Goal: Communication & Community: Answer question/provide support

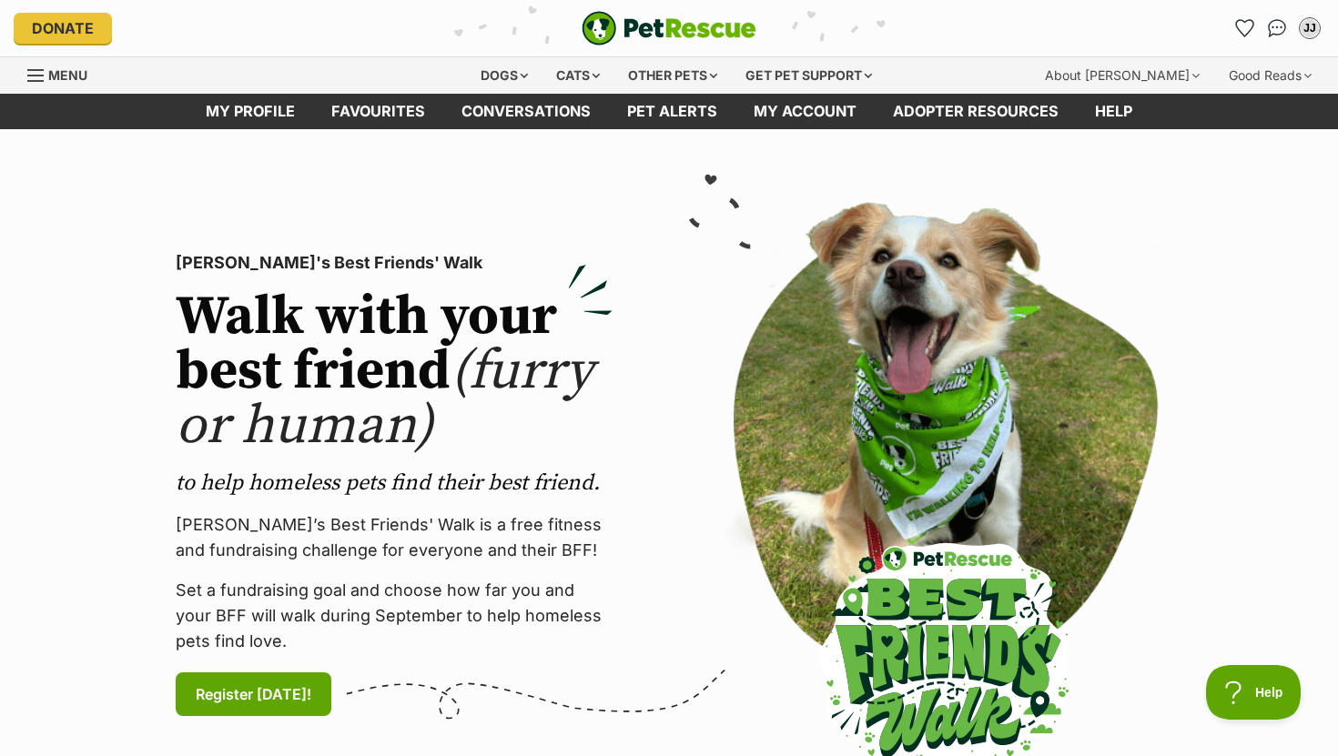
click at [642, 31] on img "PetRescue" at bounding box center [668, 28] width 175 height 35
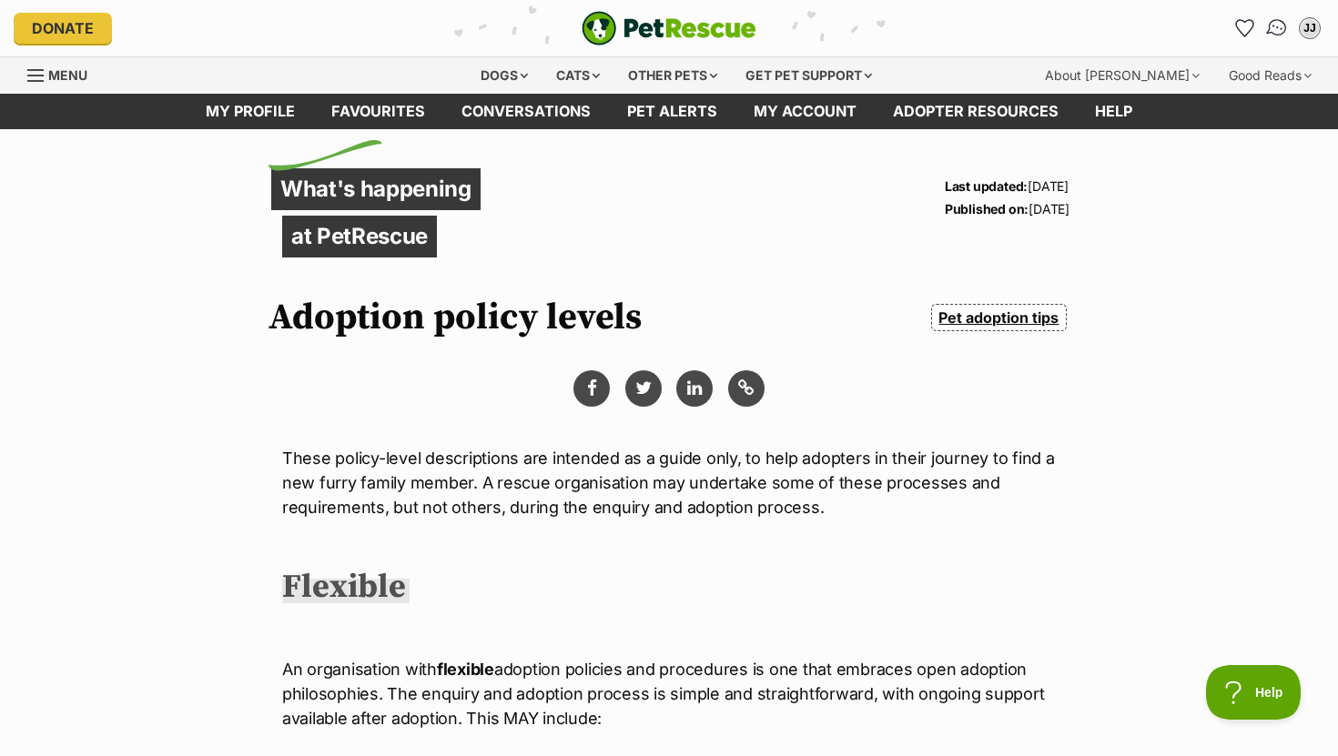
click at [1278, 30] on img "Conversations" at bounding box center [1277, 28] width 25 height 24
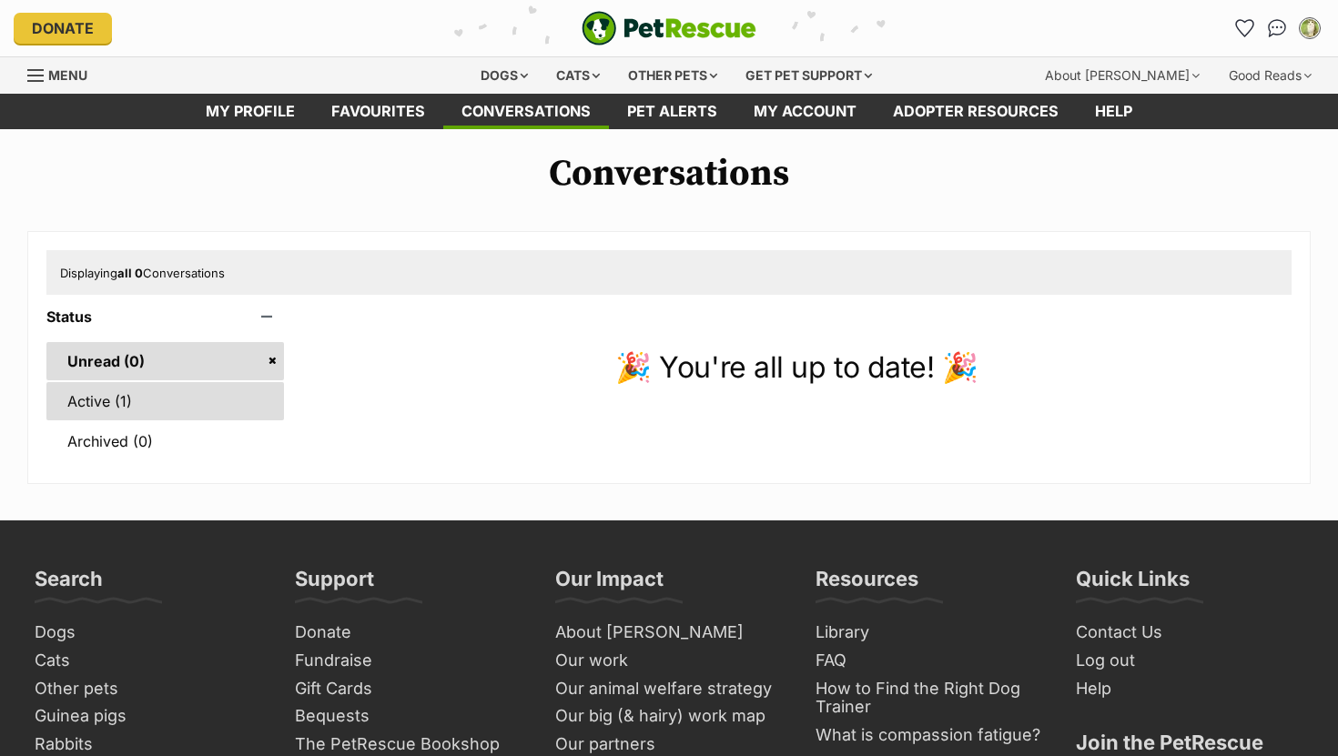
click at [172, 407] on link "Active (1)" at bounding box center [165, 401] width 238 height 38
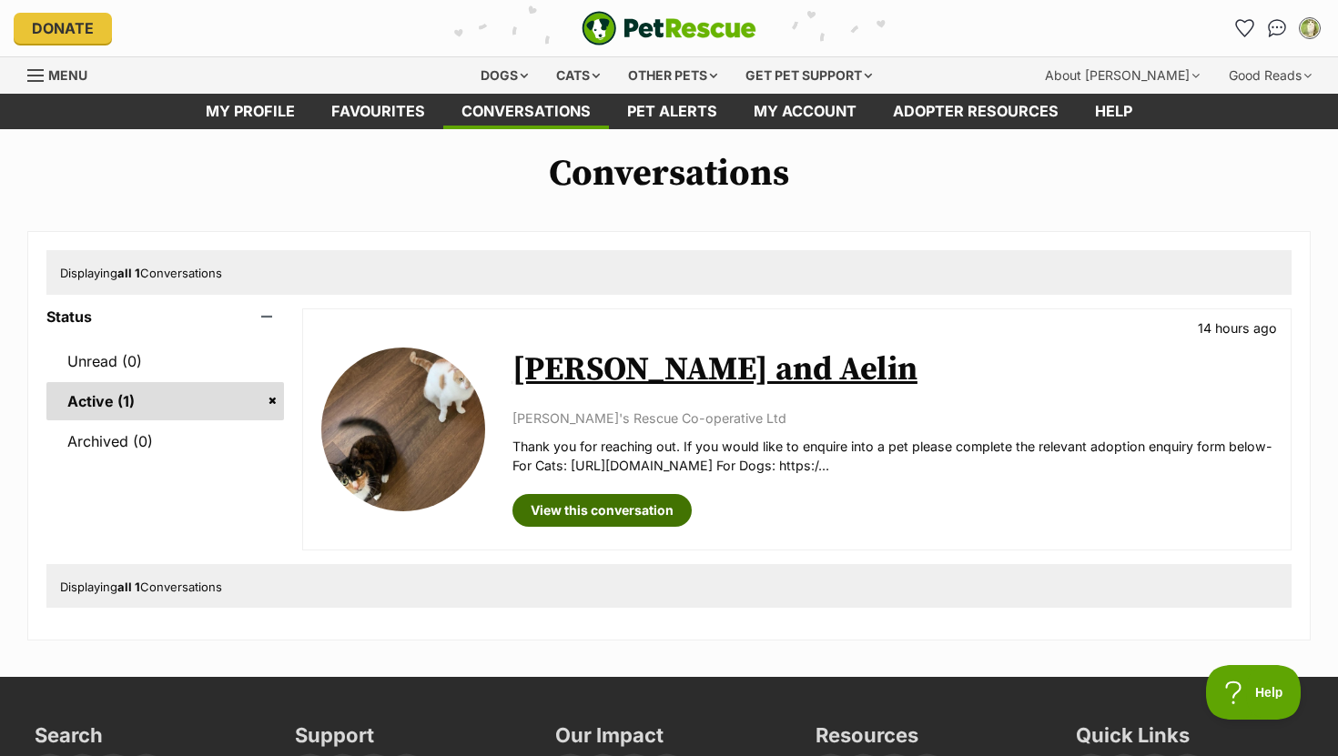
click at [577, 505] on link "View this conversation" at bounding box center [601, 510] width 179 height 33
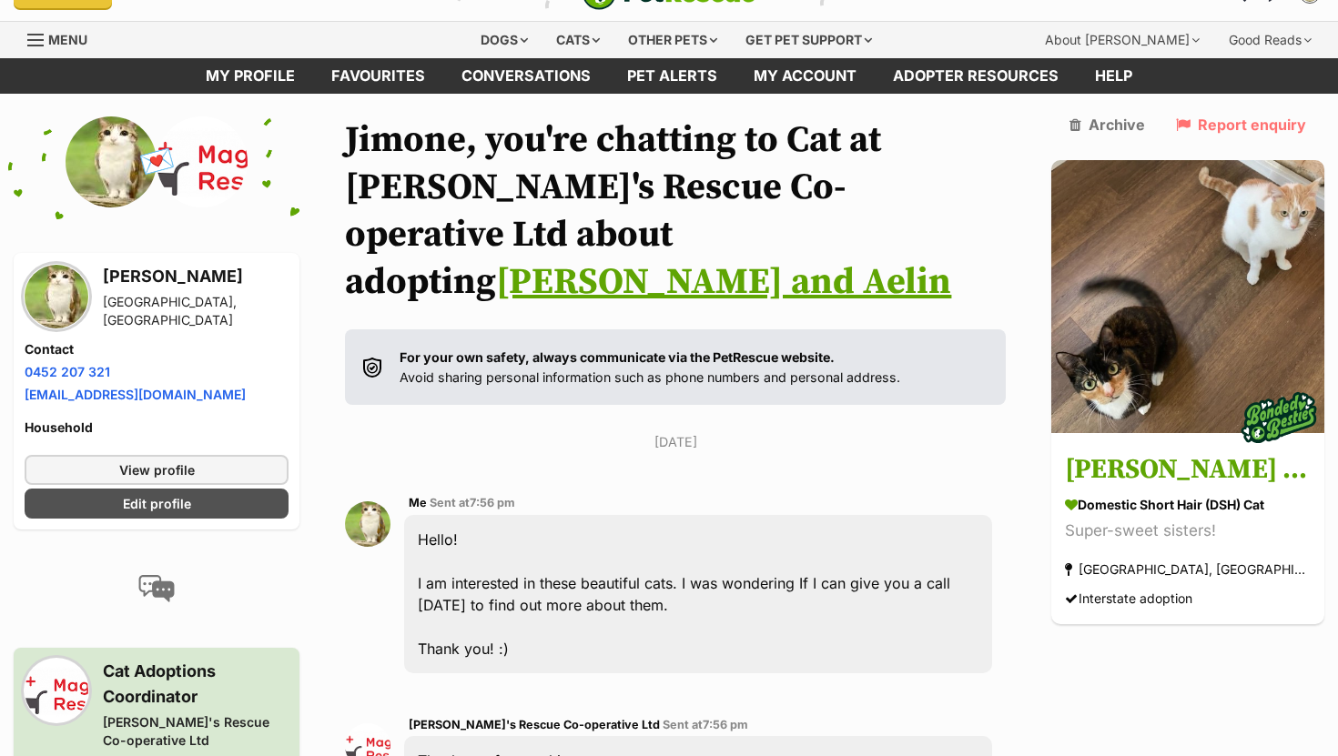
scroll to position [46, 0]
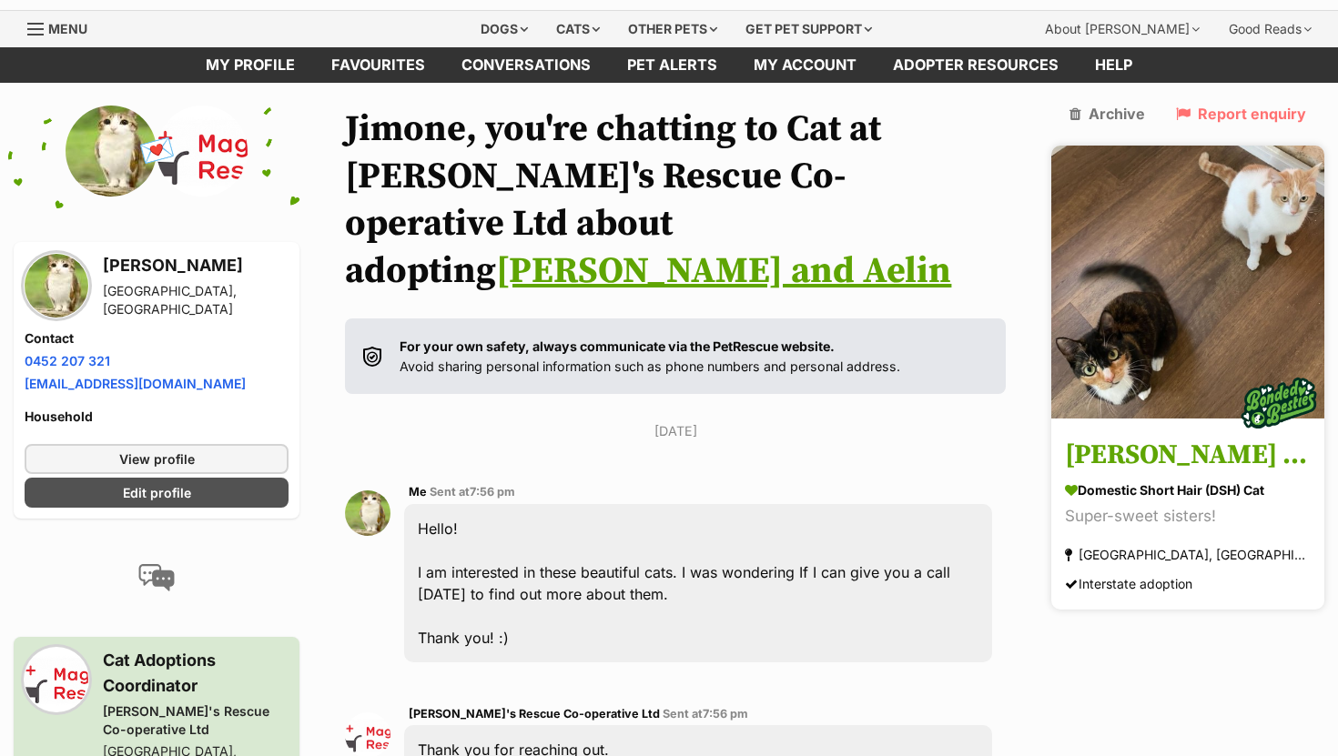
click at [1156, 461] on h3 "[PERSON_NAME] and Aelin" at bounding box center [1188, 455] width 246 height 41
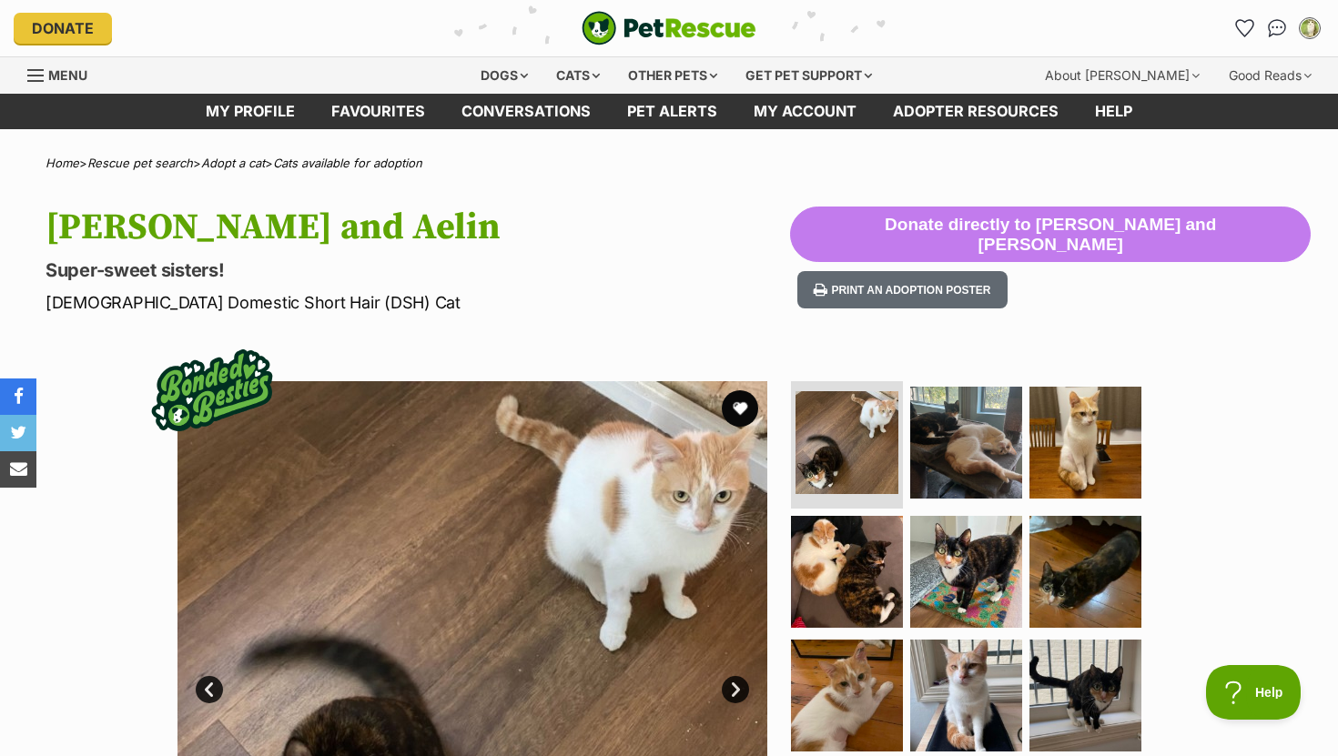
click at [255, 239] on h1 "[PERSON_NAME] and Aelin" at bounding box center [418, 228] width 744 height 42
click at [255, 239] on h1 "Lysandra and Aelin" at bounding box center [418, 228] width 744 height 42
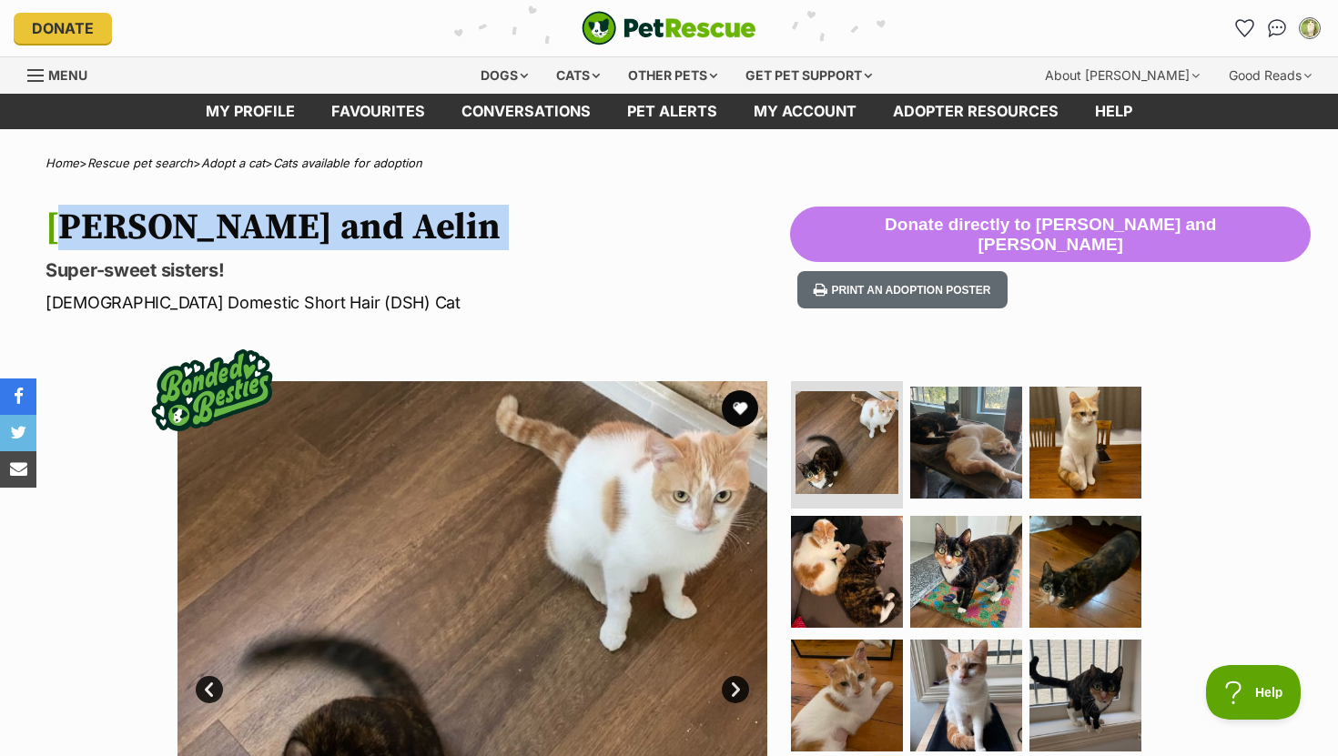
click at [255, 239] on h1 "[PERSON_NAME] and Aelin" at bounding box center [418, 228] width 744 height 42
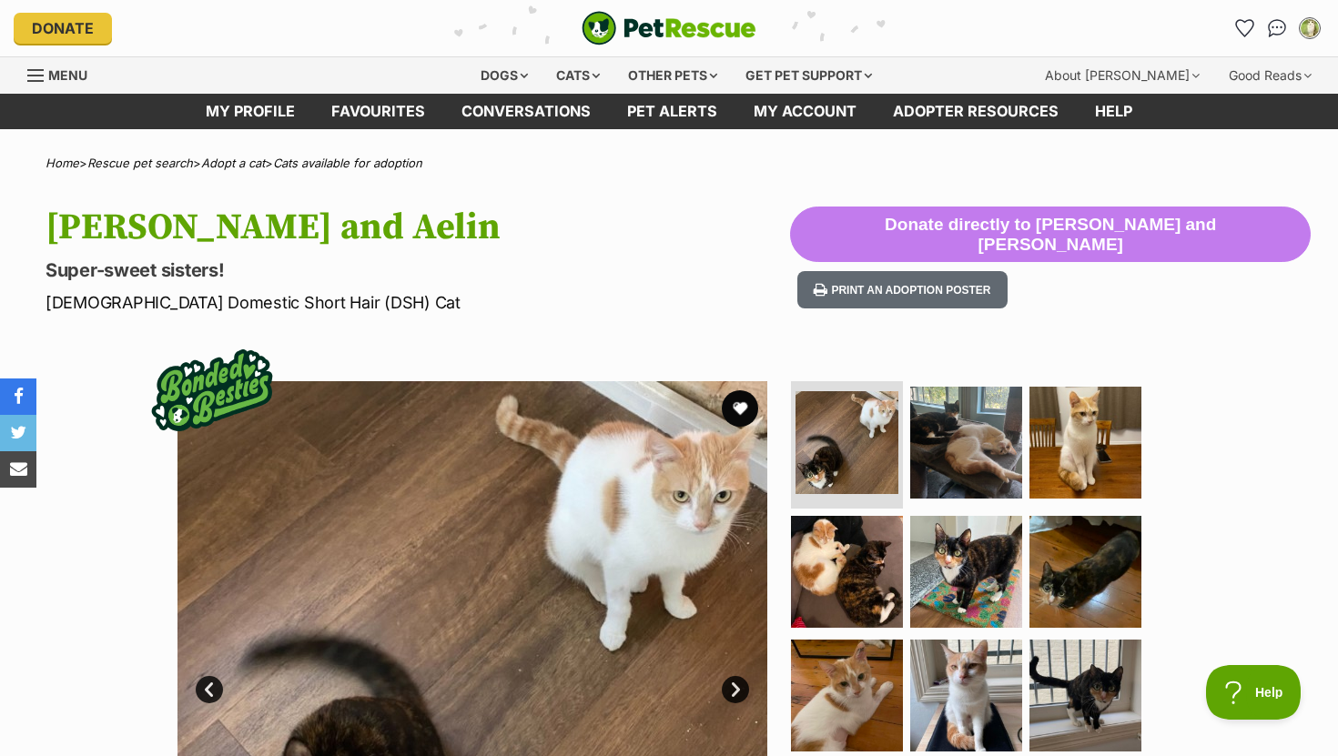
click at [337, 245] on h1 "[PERSON_NAME] and Aelin" at bounding box center [418, 228] width 744 height 42
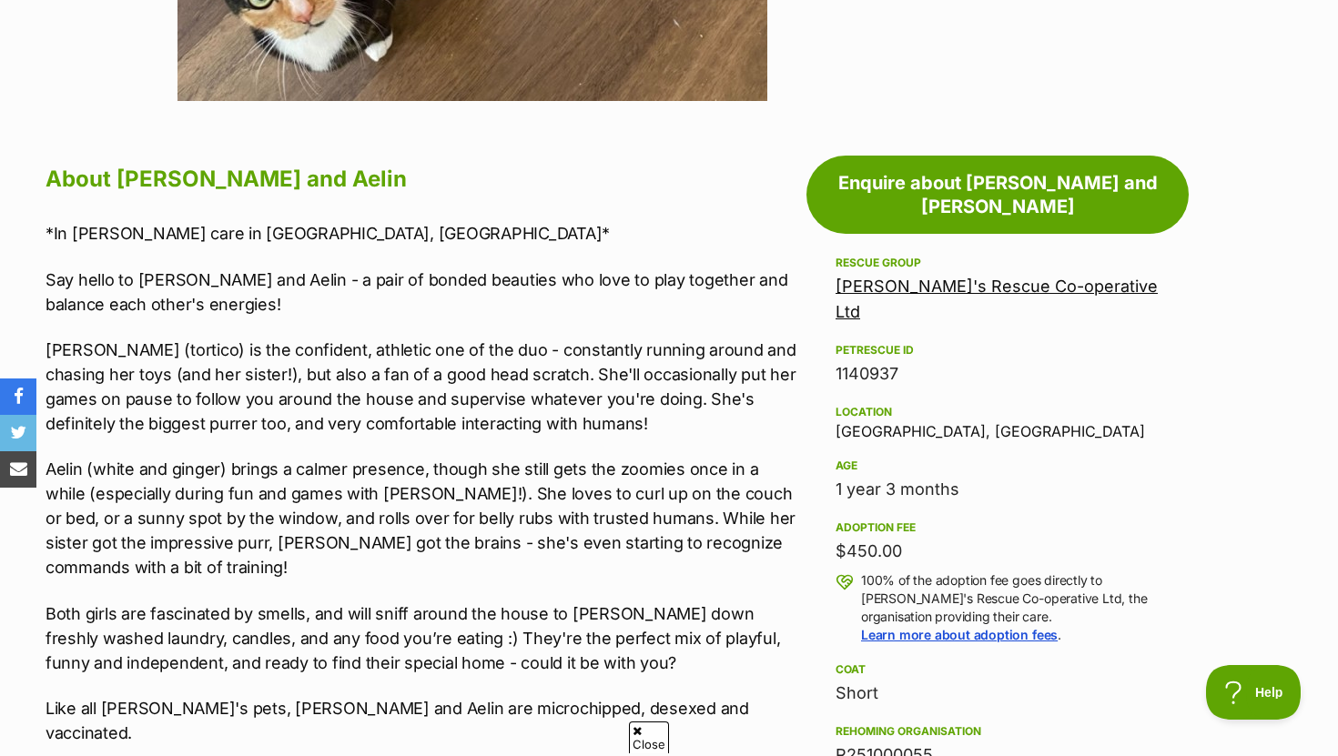
scroll to position [860, 0]
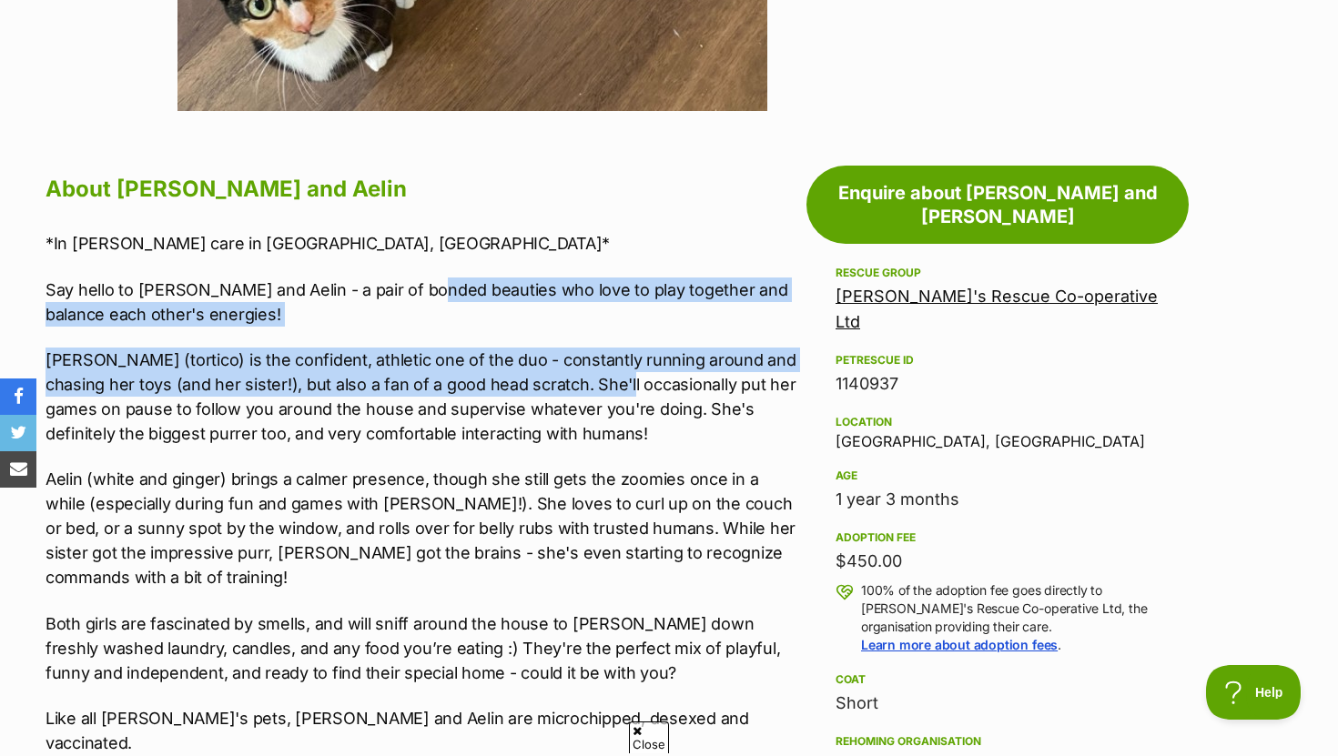
drag, startPoint x: 425, startPoint y: 289, endPoint x: 609, endPoint y: 381, distance: 205.5
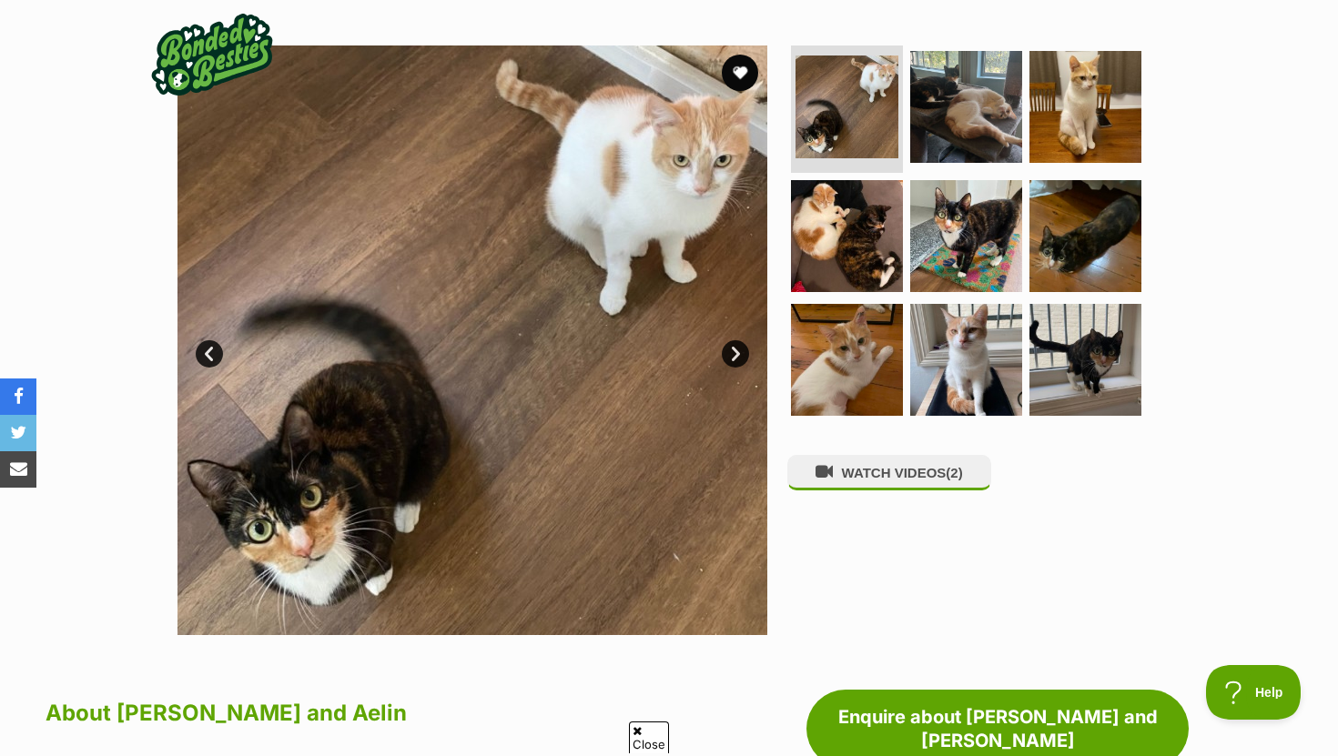
scroll to position [0, 0]
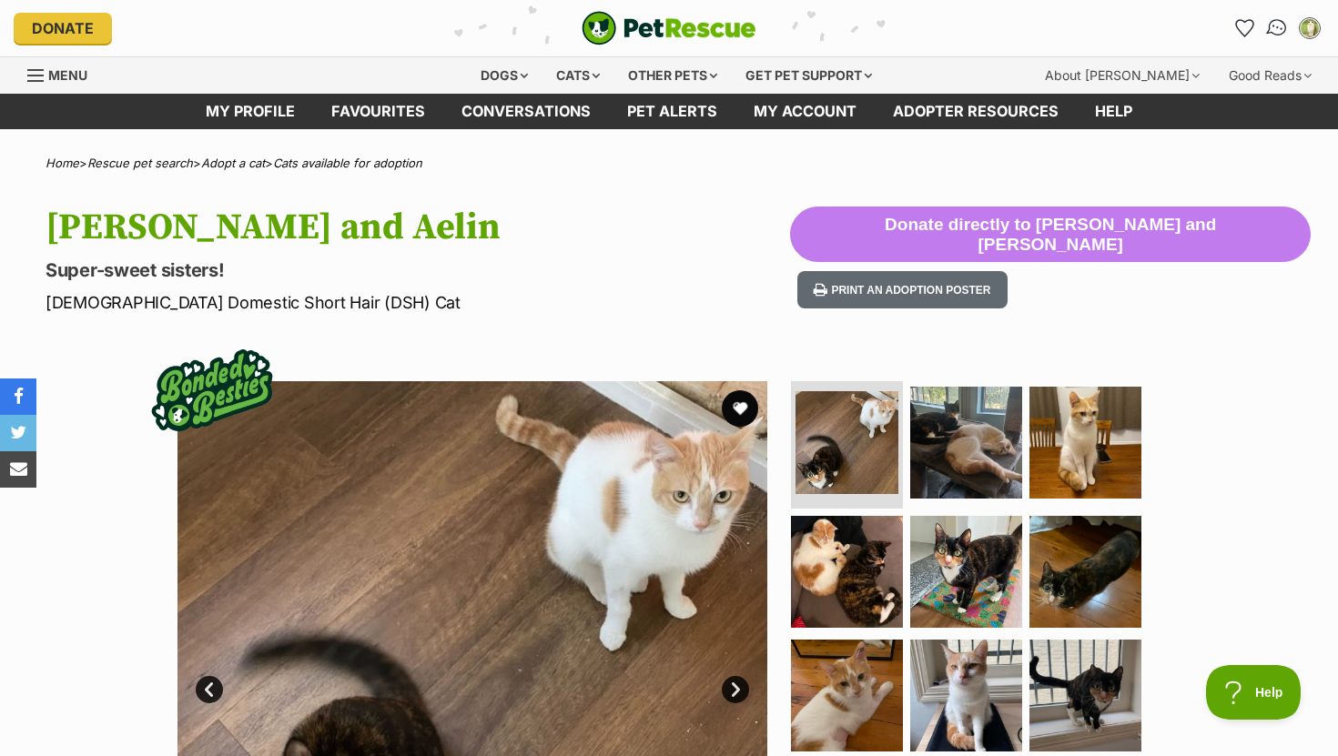
click at [1290, 27] on link "Conversations" at bounding box center [1276, 28] width 37 height 37
click at [1282, 27] on img "Conversations" at bounding box center [1277, 28] width 25 height 24
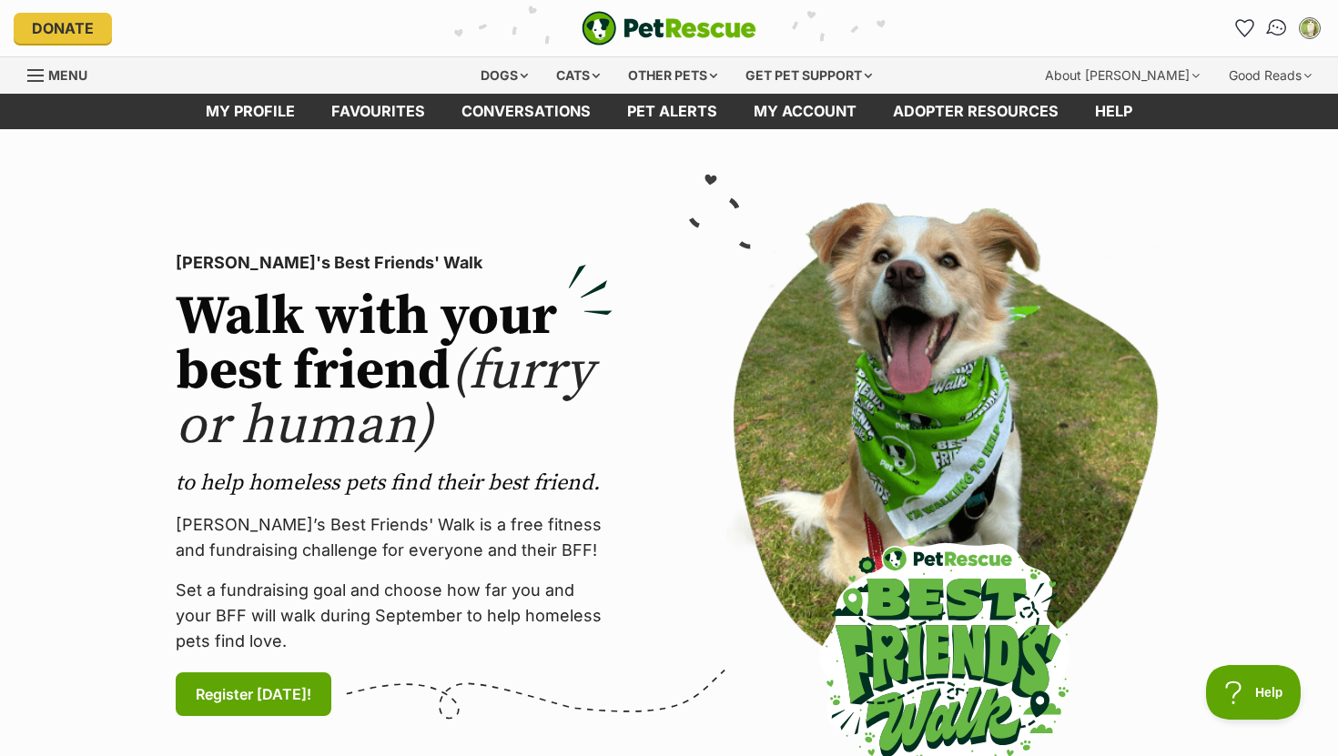
click at [1271, 33] on img "Conversations" at bounding box center [1277, 28] width 25 height 24
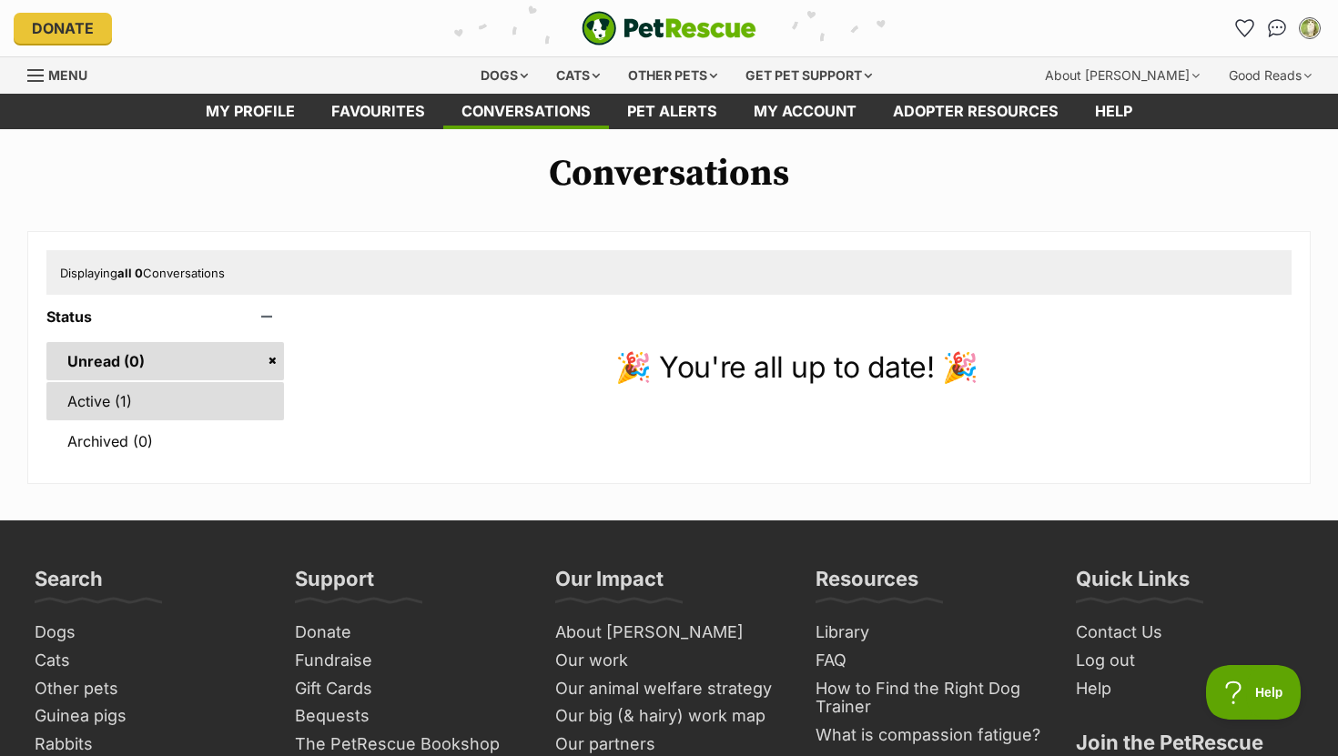
click at [224, 393] on link "Active (1)" at bounding box center [165, 401] width 238 height 38
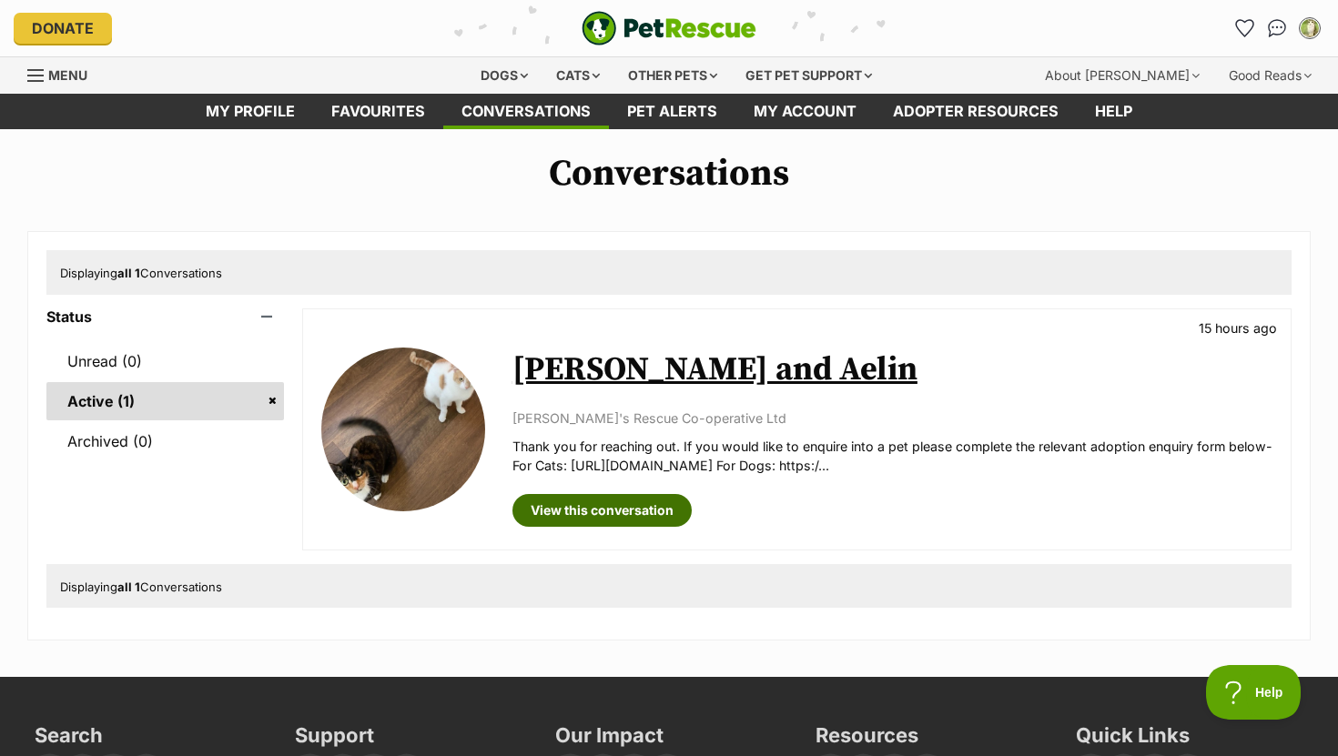
click at [636, 518] on link "View this conversation" at bounding box center [601, 510] width 179 height 33
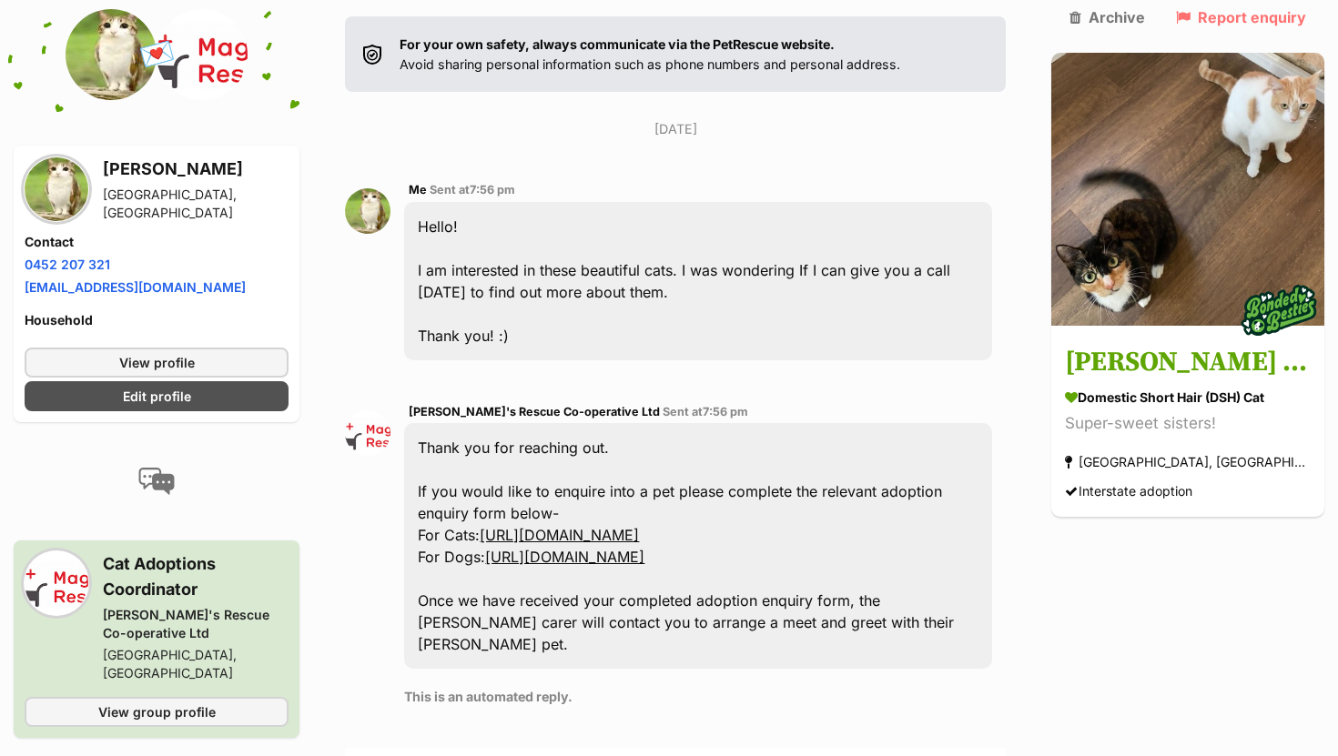
scroll to position [349, 0]
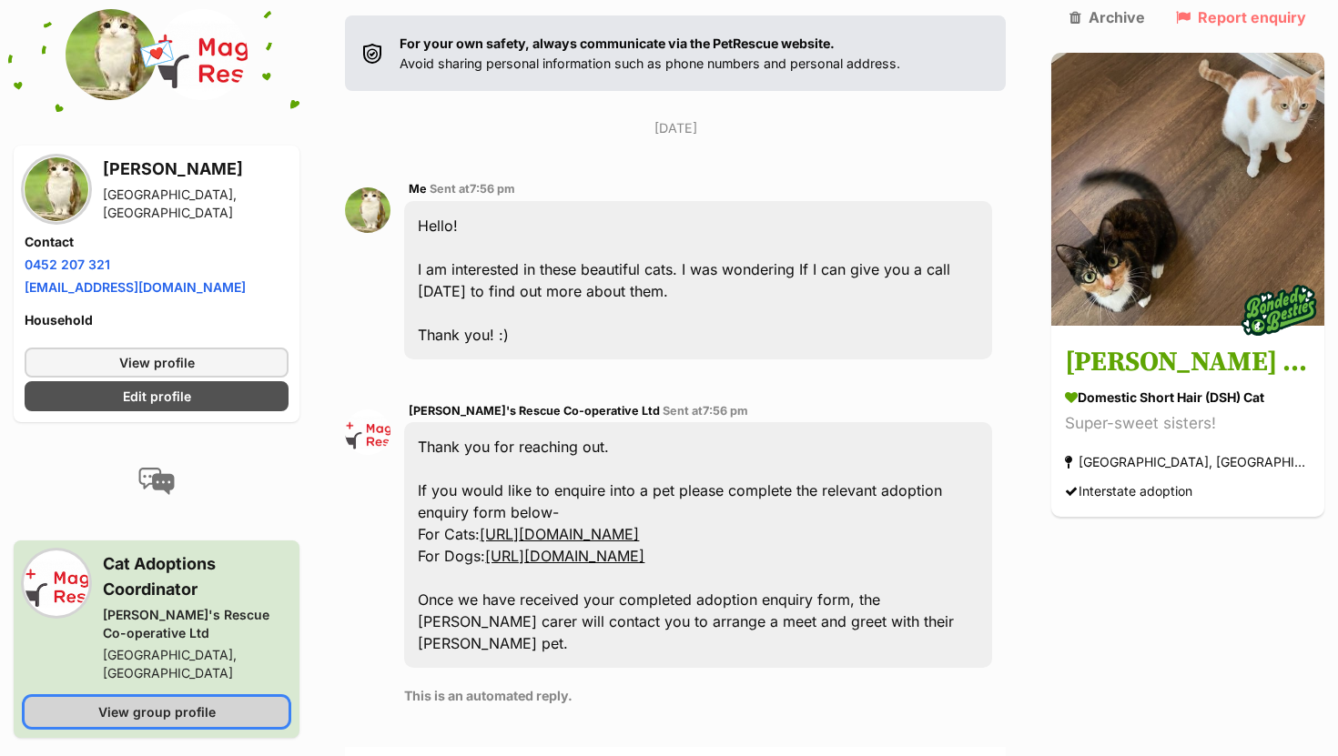
click at [207, 703] on span "View group profile" at bounding box center [156, 712] width 117 height 19
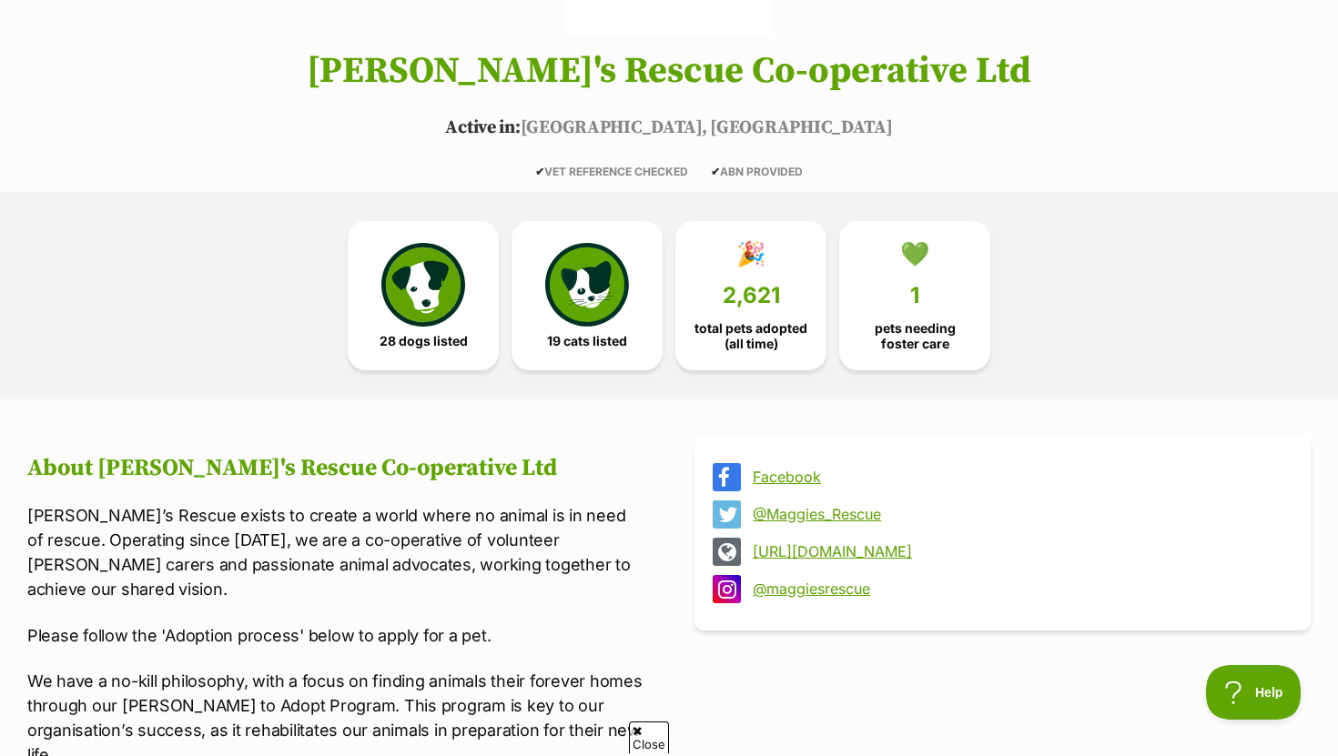
scroll to position [319, 0]
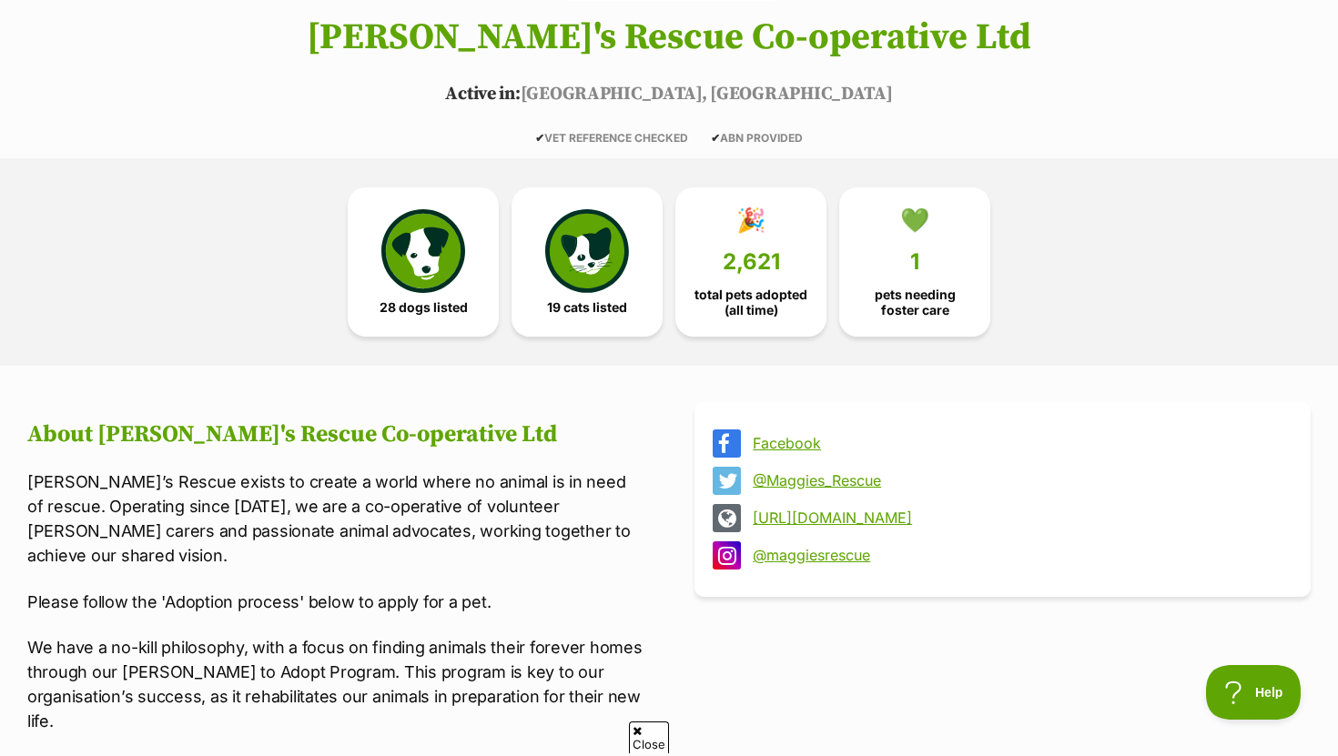
click at [789, 442] on link "Facebook" at bounding box center [1019, 443] width 532 height 16
click at [715, 286] on span "total pets adopted (all time)" at bounding box center [751, 298] width 120 height 29
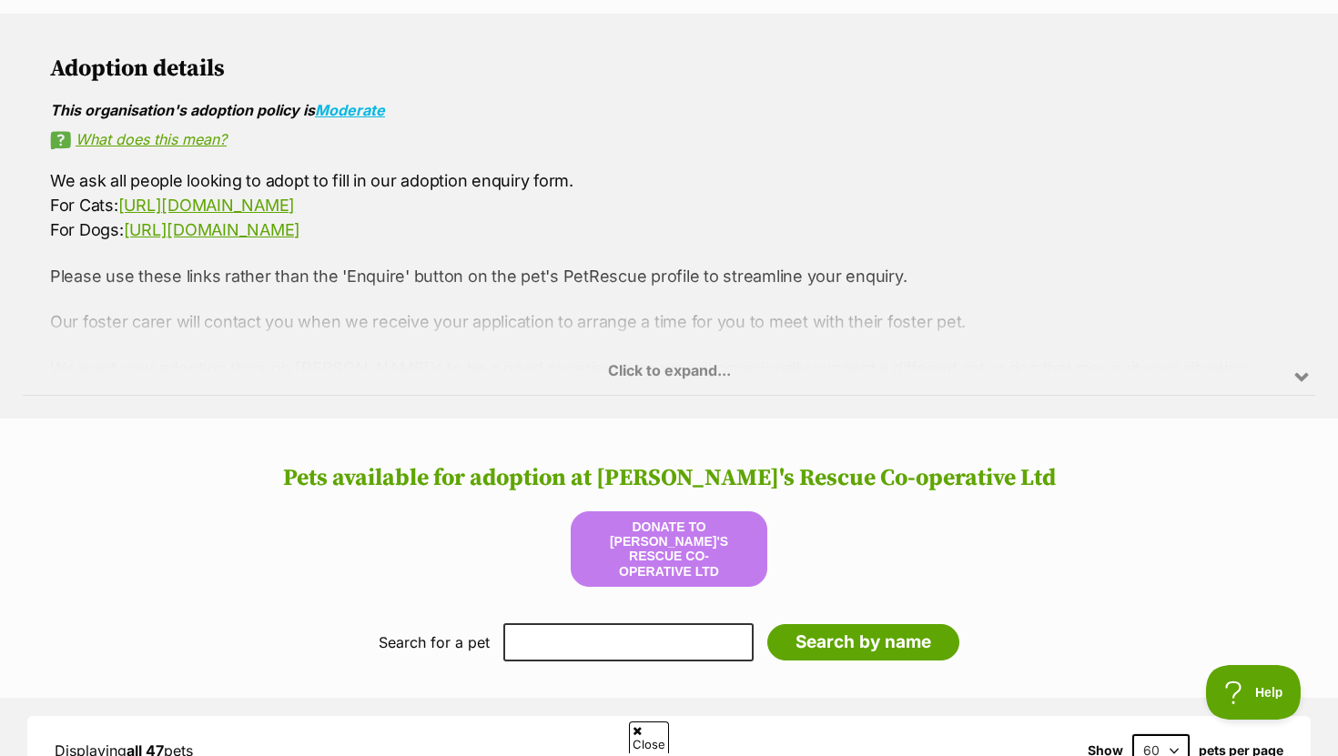
scroll to position [1358, 0]
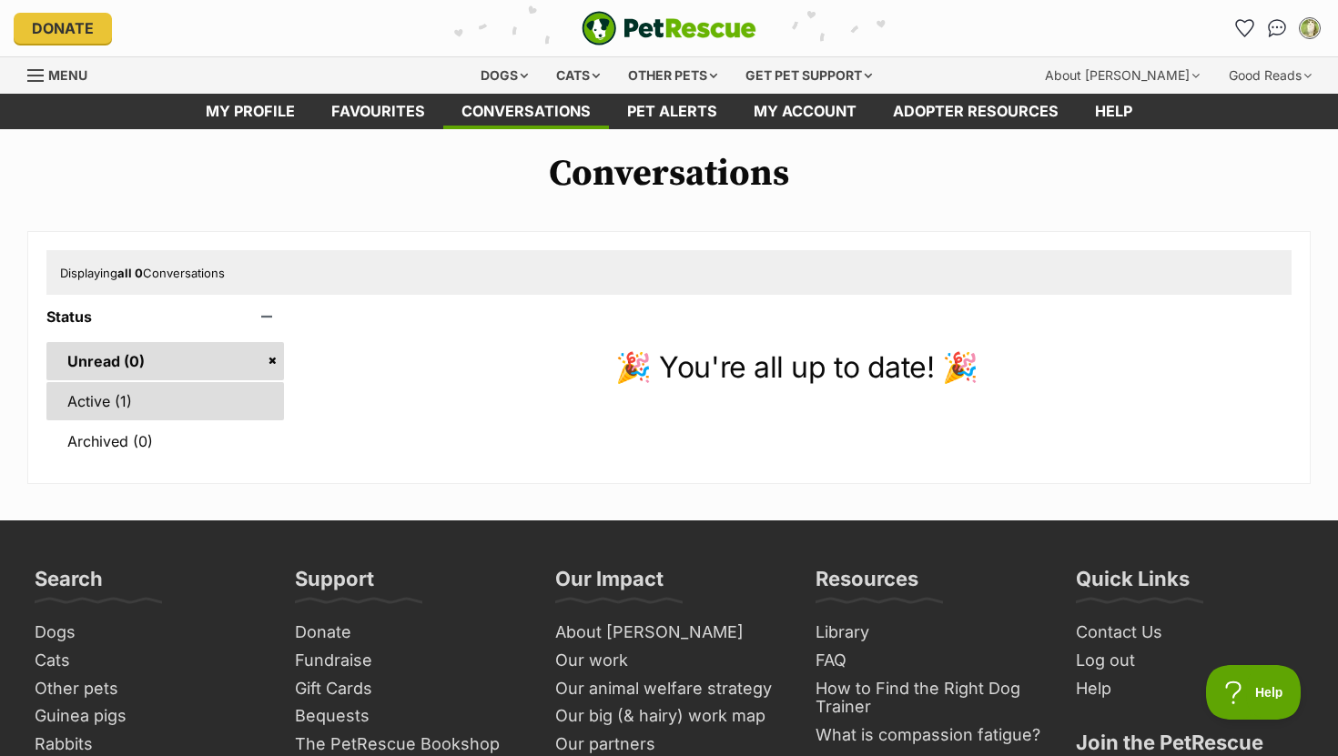
click at [164, 410] on link "Active (1)" at bounding box center [165, 401] width 238 height 38
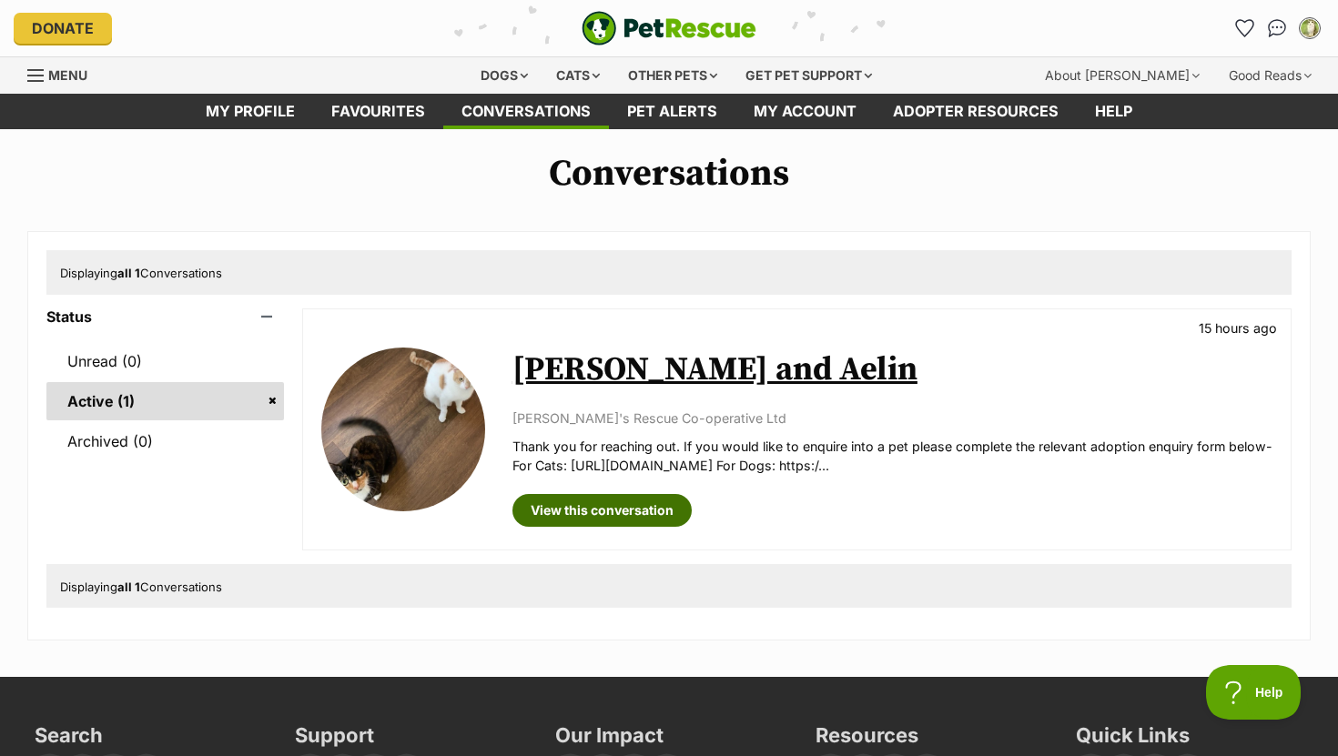
click at [595, 524] on link "View this conversation" at bounding box center [601, 510] width 179 height 33
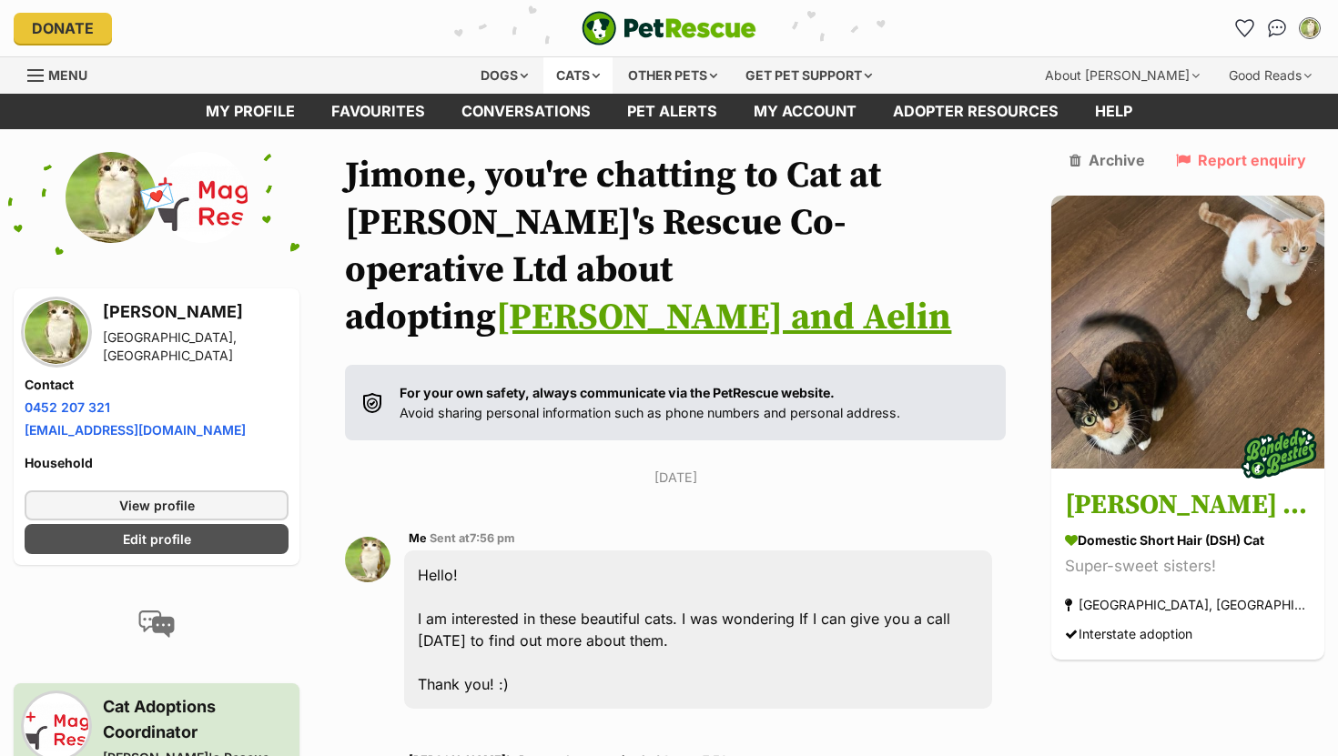
click at [565, 68] on div "Cats" at bounding box center [577, 75] width 69 height 36
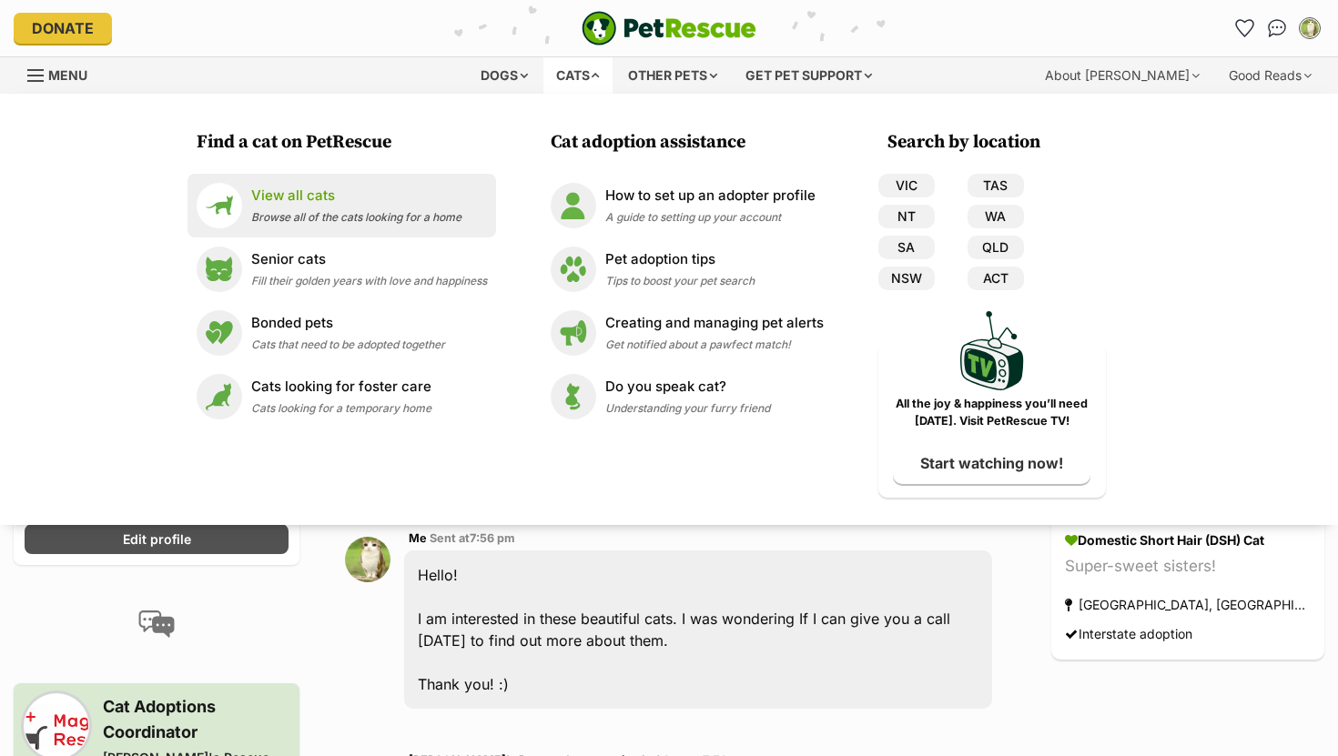
click at [349, 198] on p "View all cats" at bounding box center [356, 196] width 210 height 21
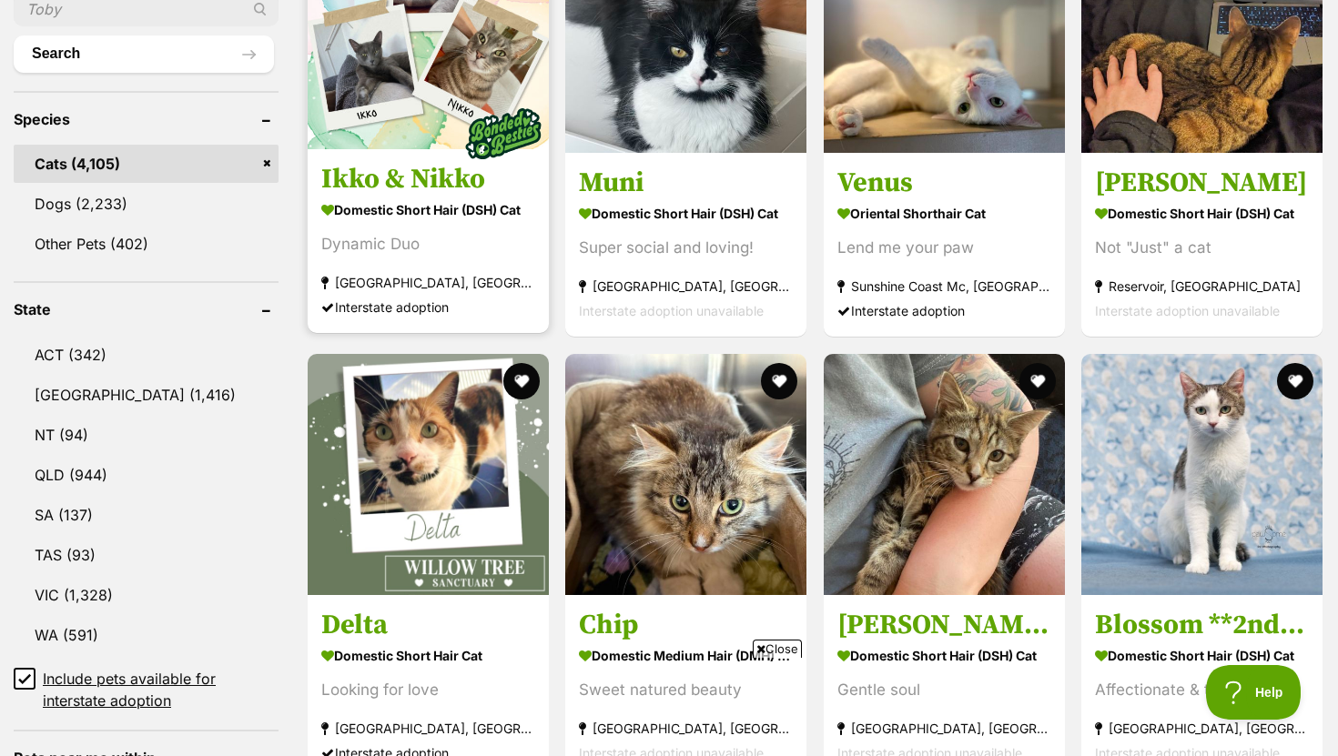
scroll to position [672, 0]
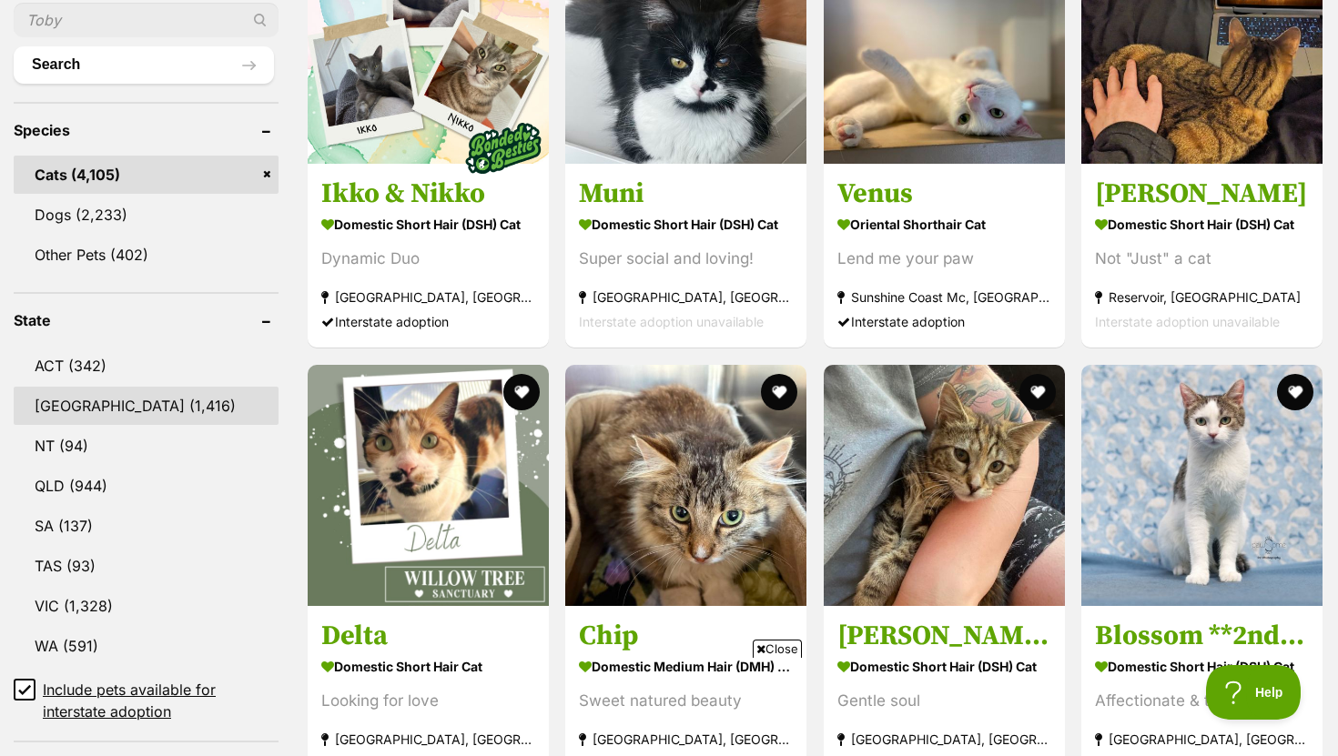
click at [68, 403] on link "NSW (1,416)" at bounding box center [146, 406] width 265 height 38
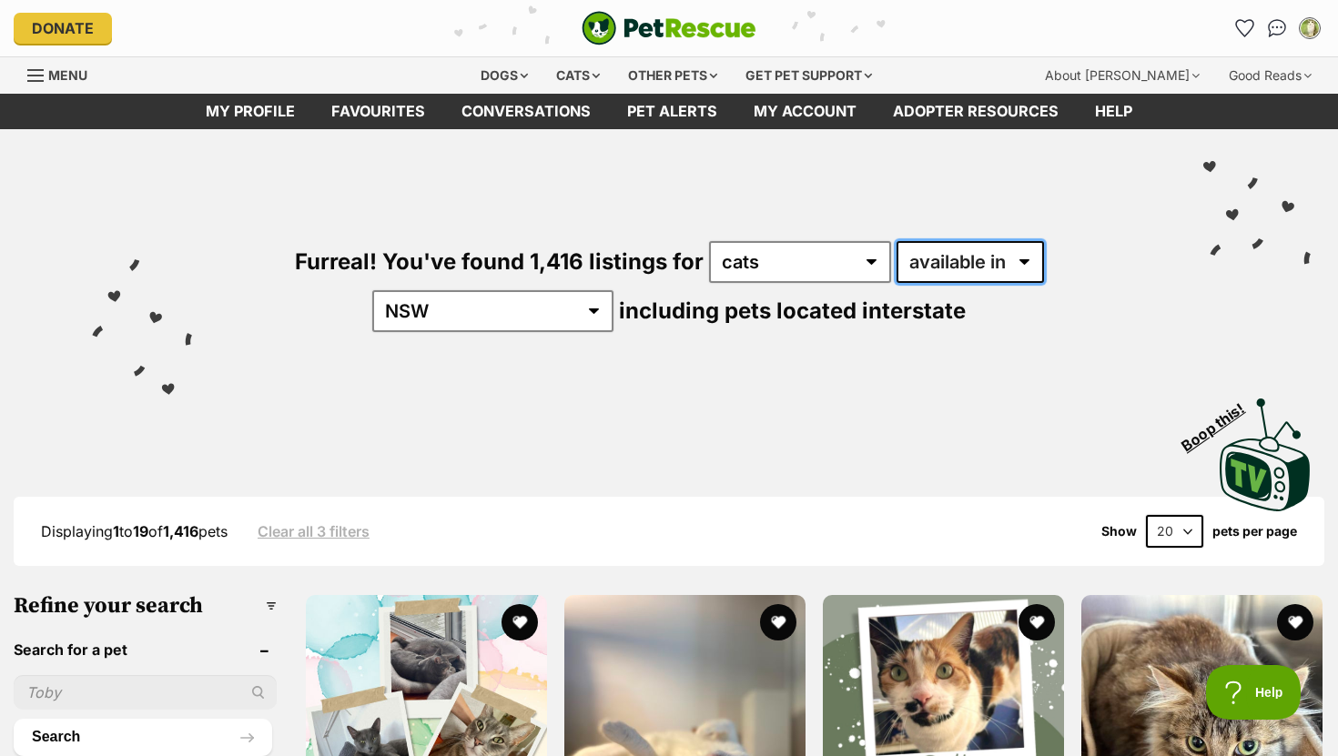
click at [898, 268] on select "available in located in" at bounding box center [969, 262] width 147 height 42
click at [896, 241] on select "available in located in" at bounding box center [969, 262] width 147 height 42
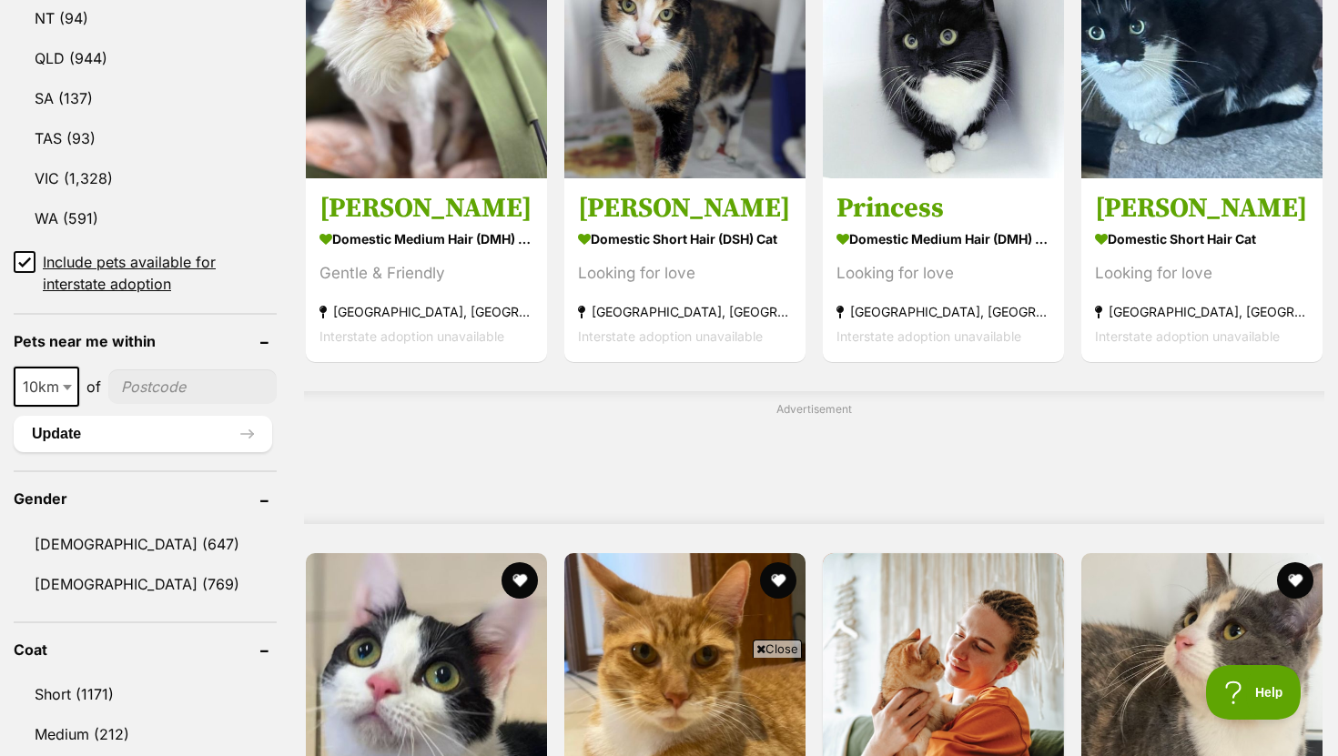
scroll to position [1131, 0]
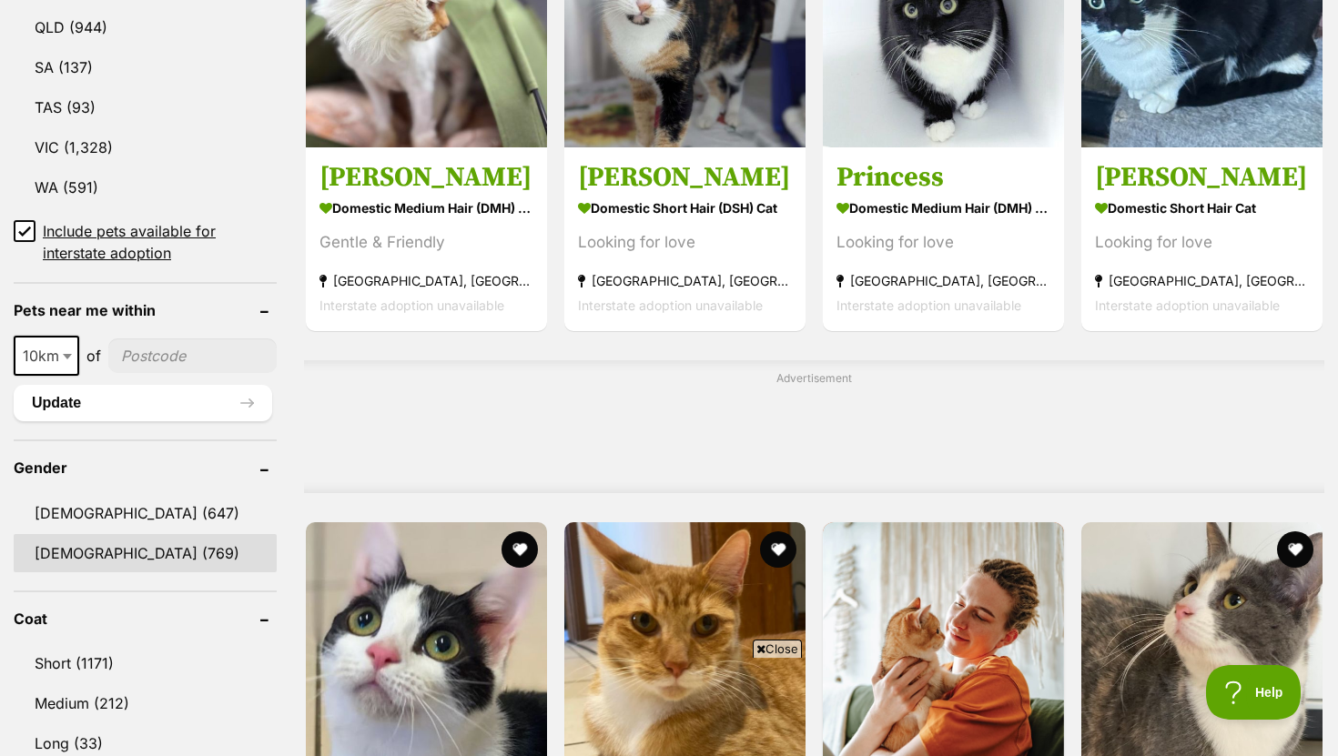
click at [87, 550] on link "[DEMOGRAPHIC_DATA] (769)" at bounding box center [145, 553] width 263 height 38
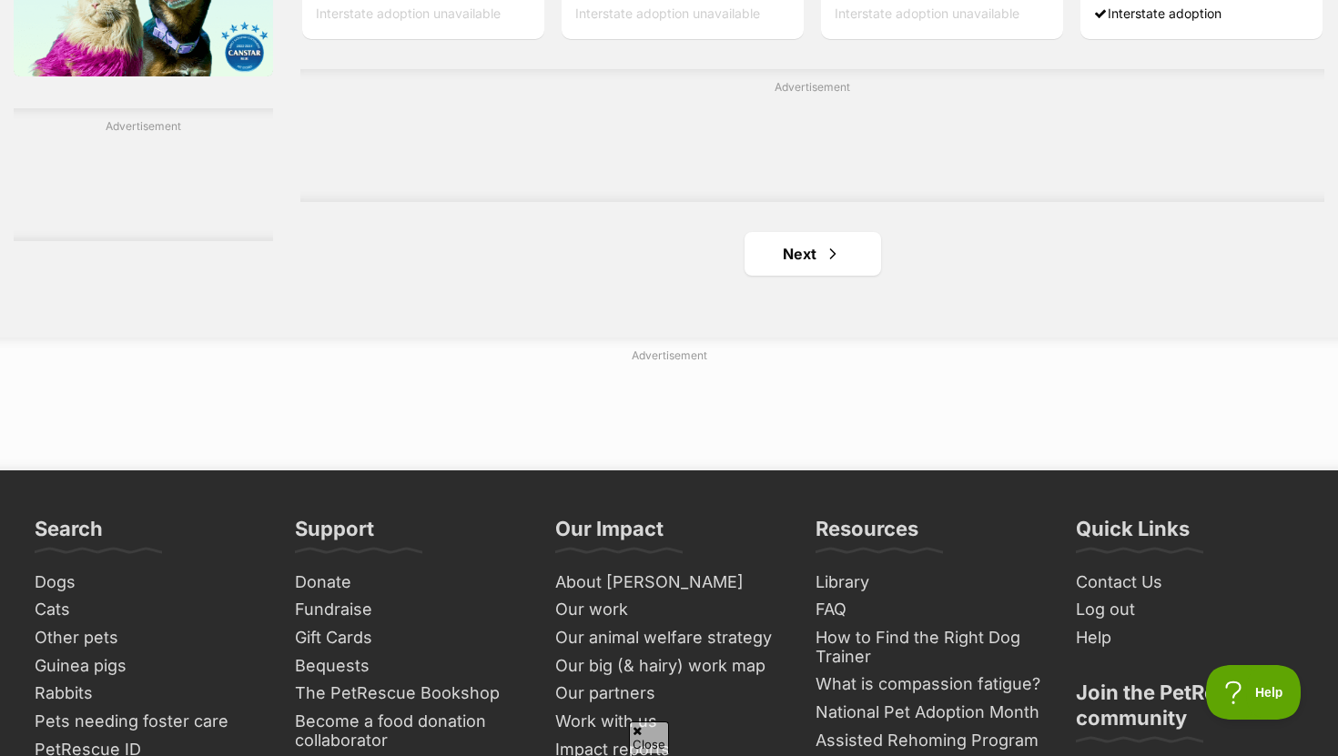
scroll to position [3119, 0]
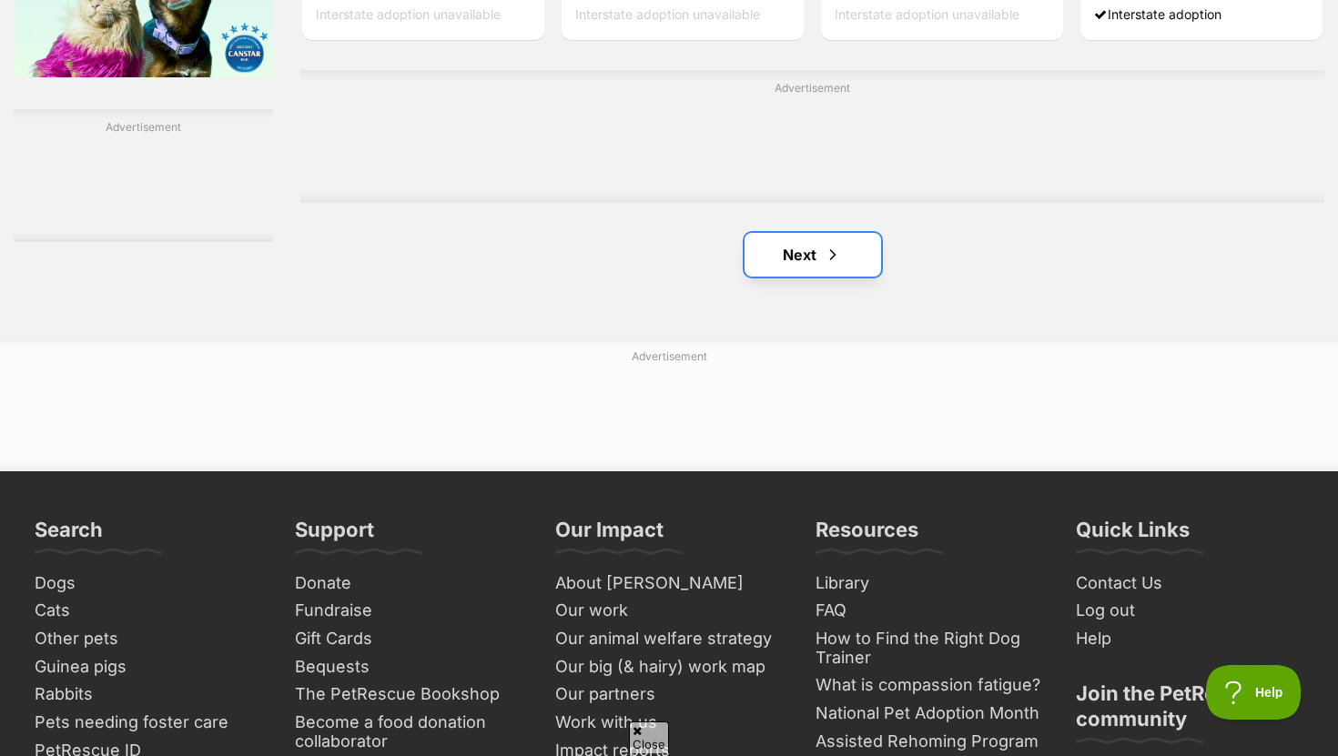
click at [801, 276] on link "Next" at bounding box center [812, 255] width 137 height 44
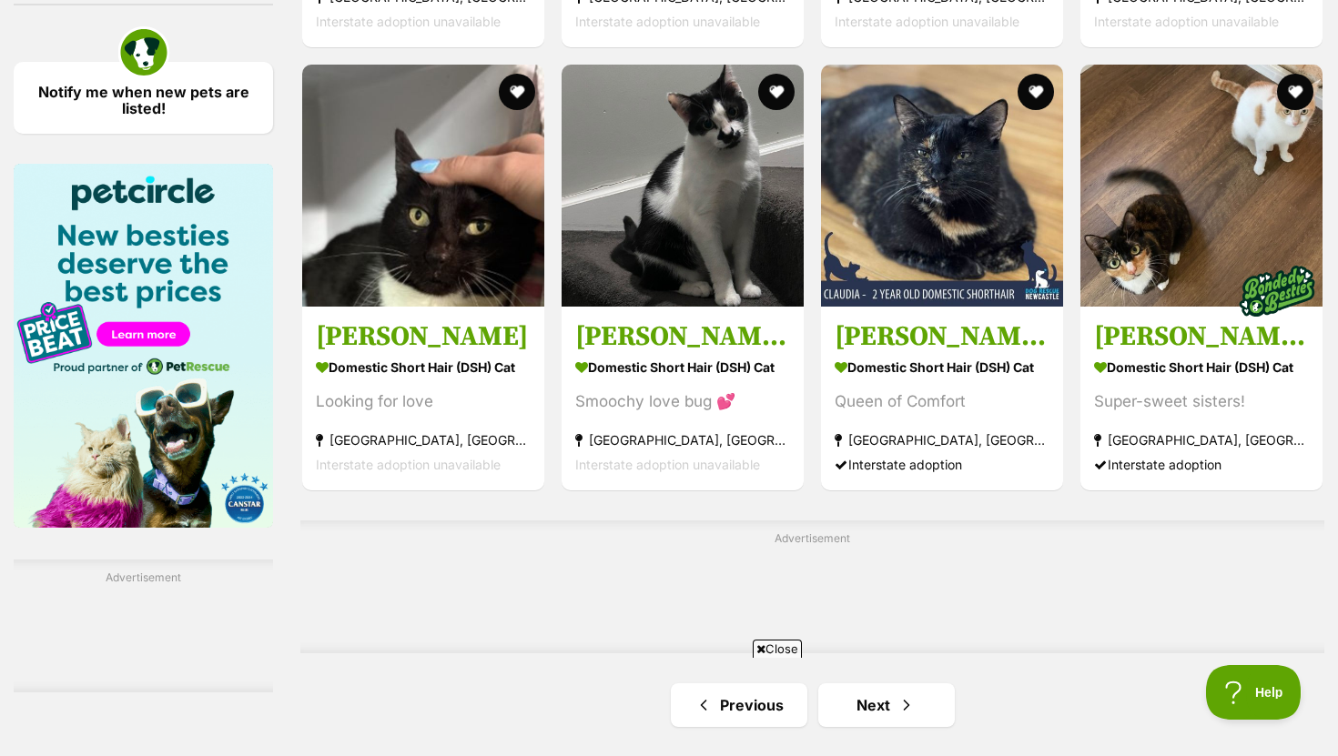
scroll to position [2668, 0]
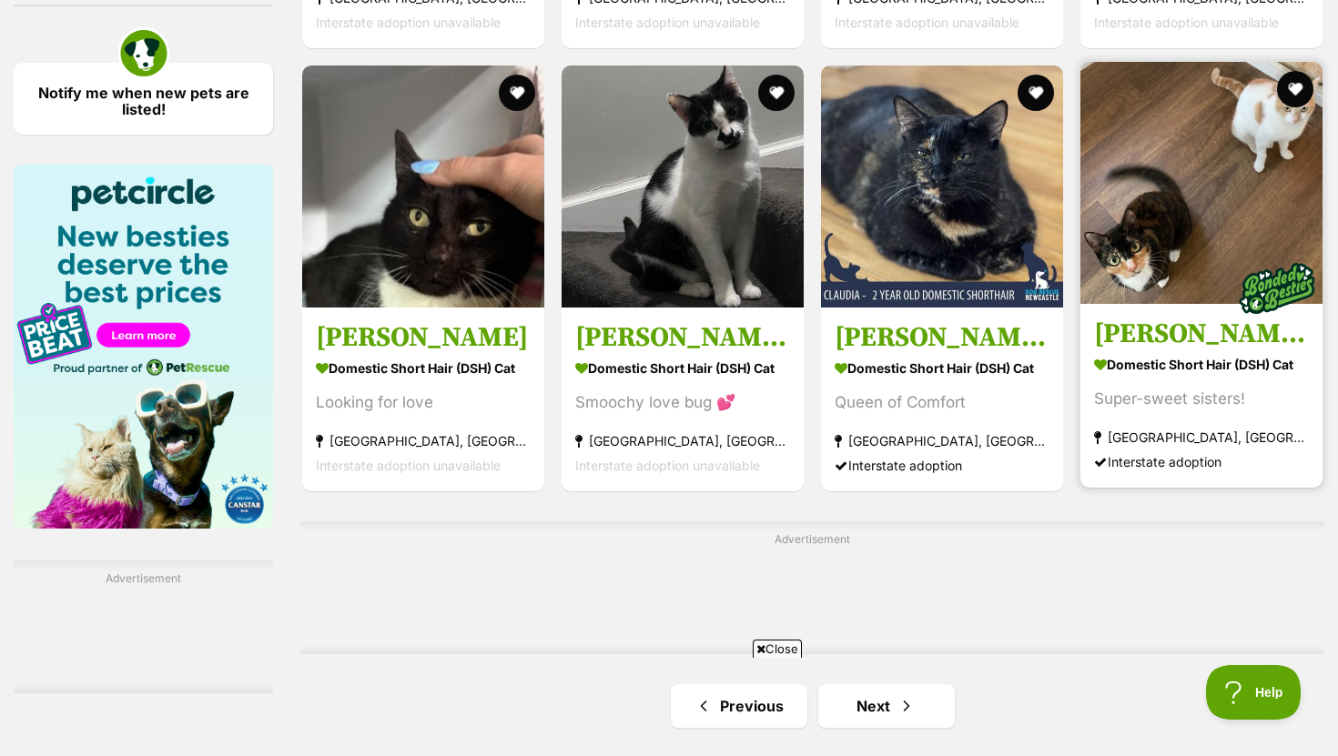
click at [1145, 341] on h3 "[PERSON_NAME] and Aelin" at bounding box center [1201, 335] width 215 height 35
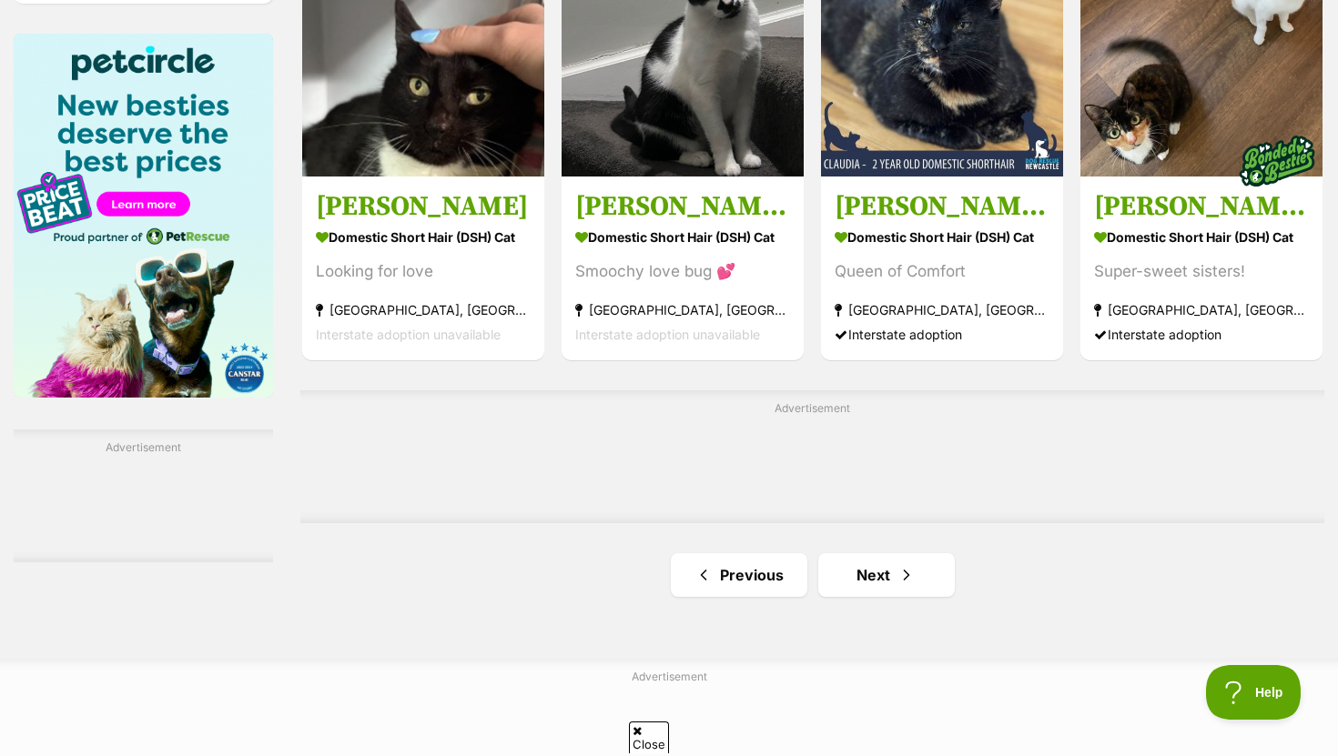
scroll to position [2816, 0]
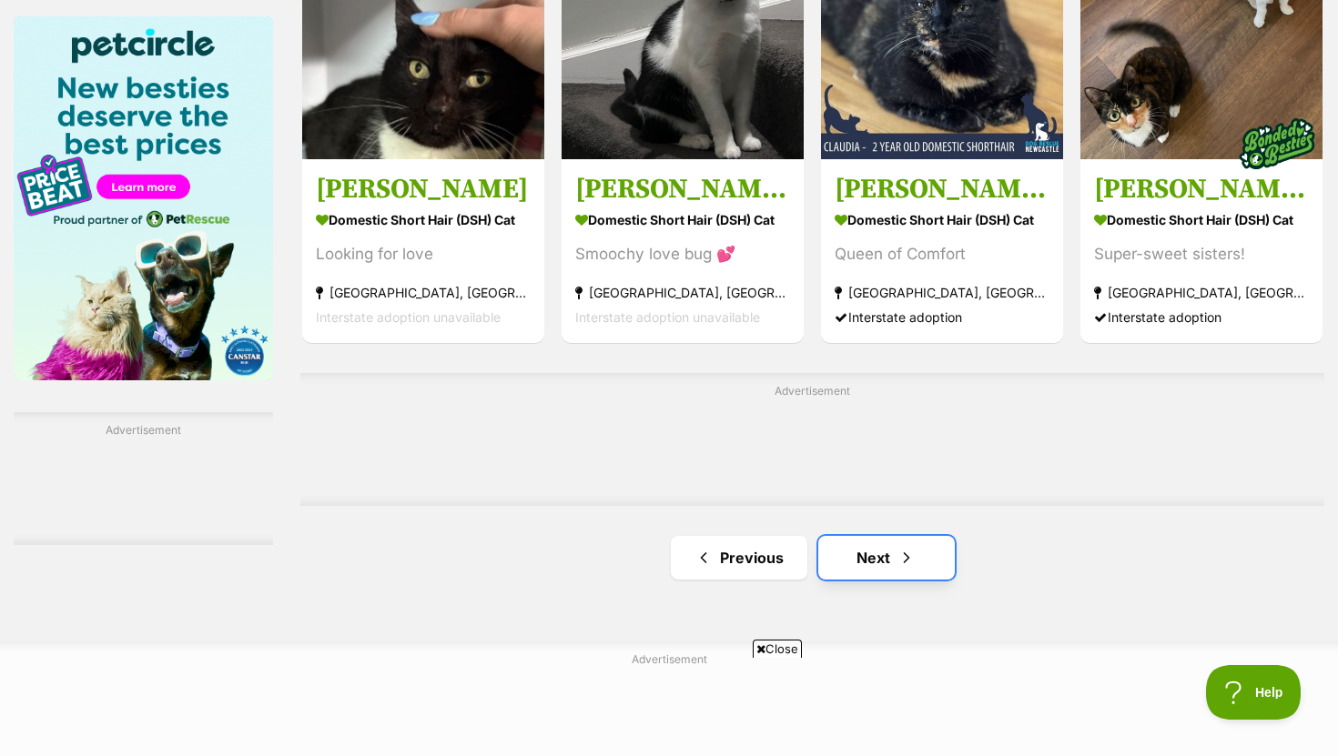
click at [873, 571] on link "Next" at bounding box center [886, 558] width 137 height 44
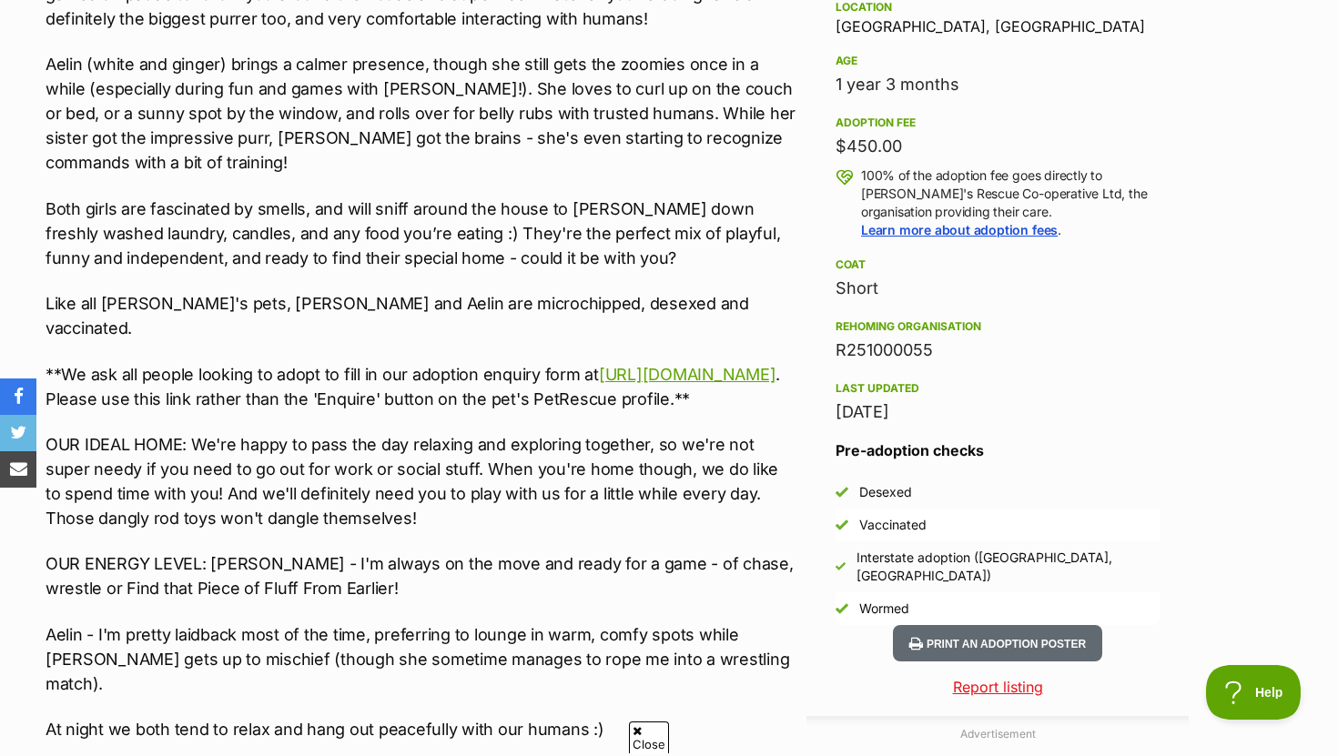
scroll to position [1280, 0]
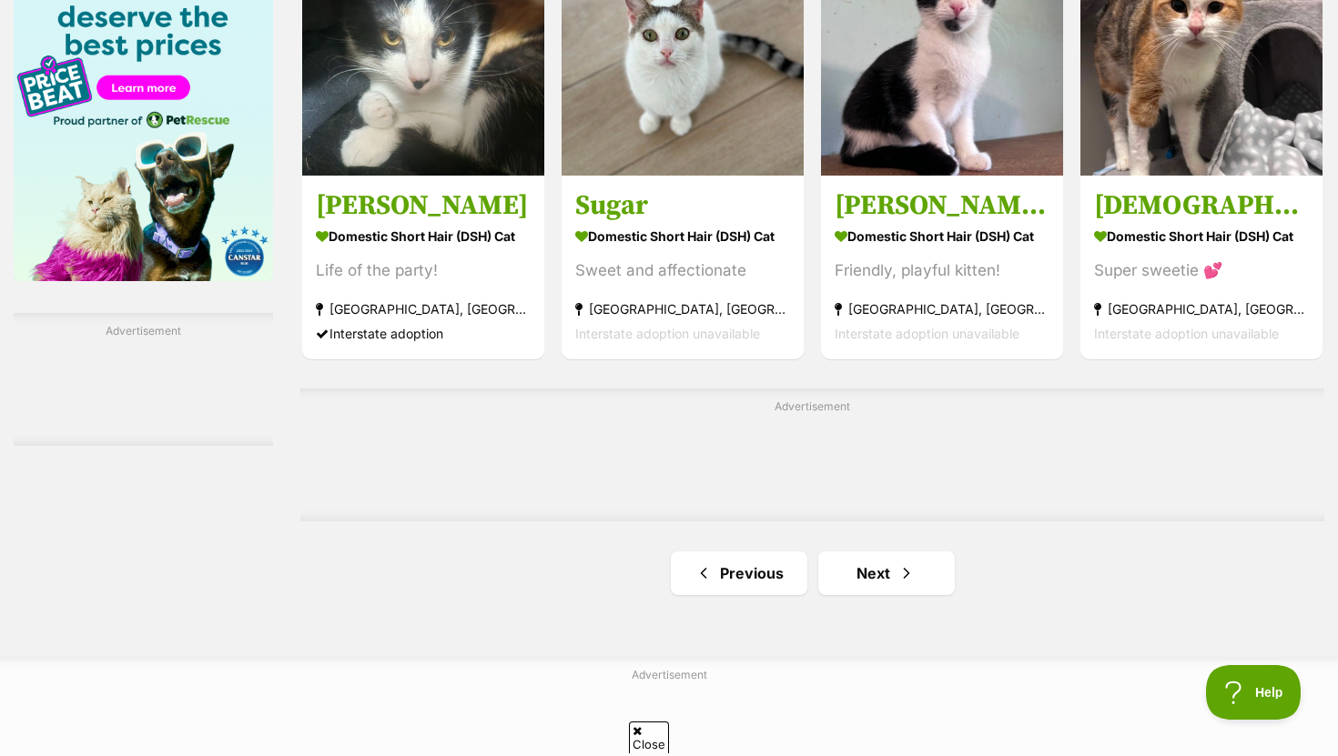
scroll to position [2911, 0]
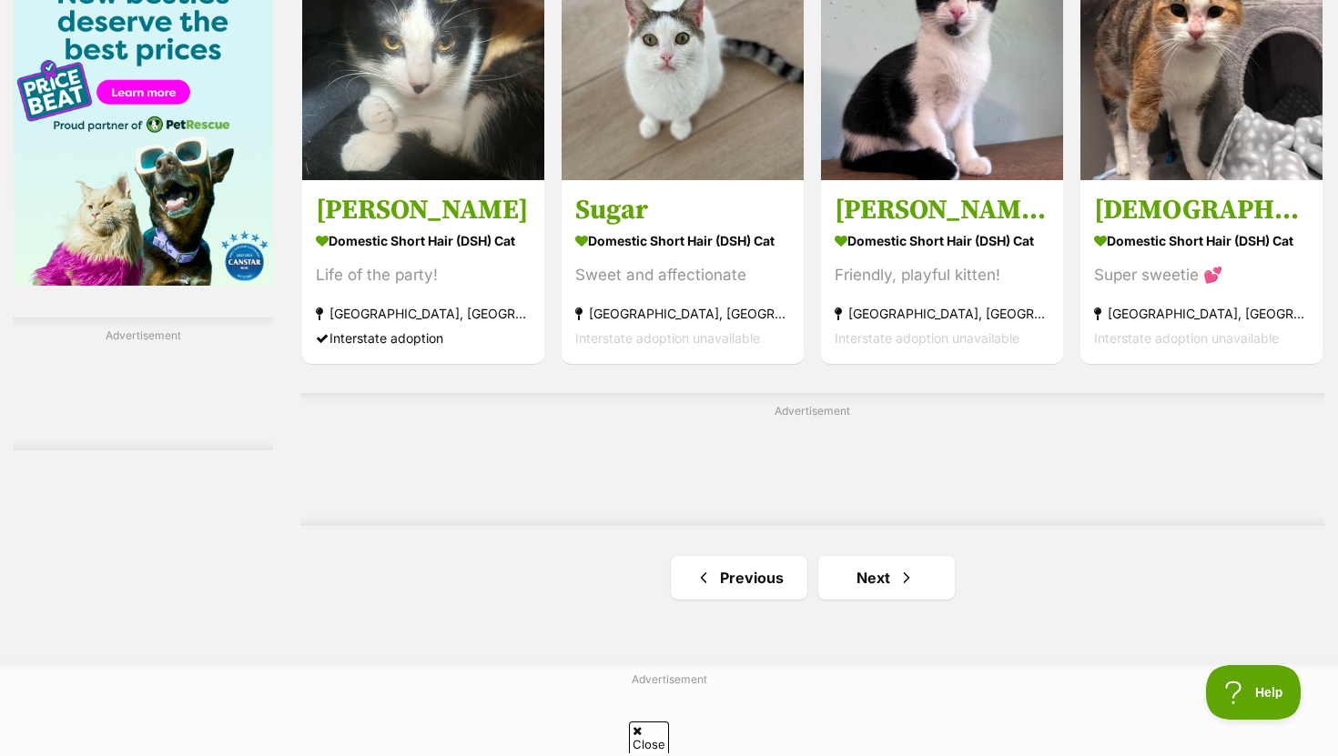
click at [873, 593] on link "Next" at bounding box center [886, 578] width 137 height 44
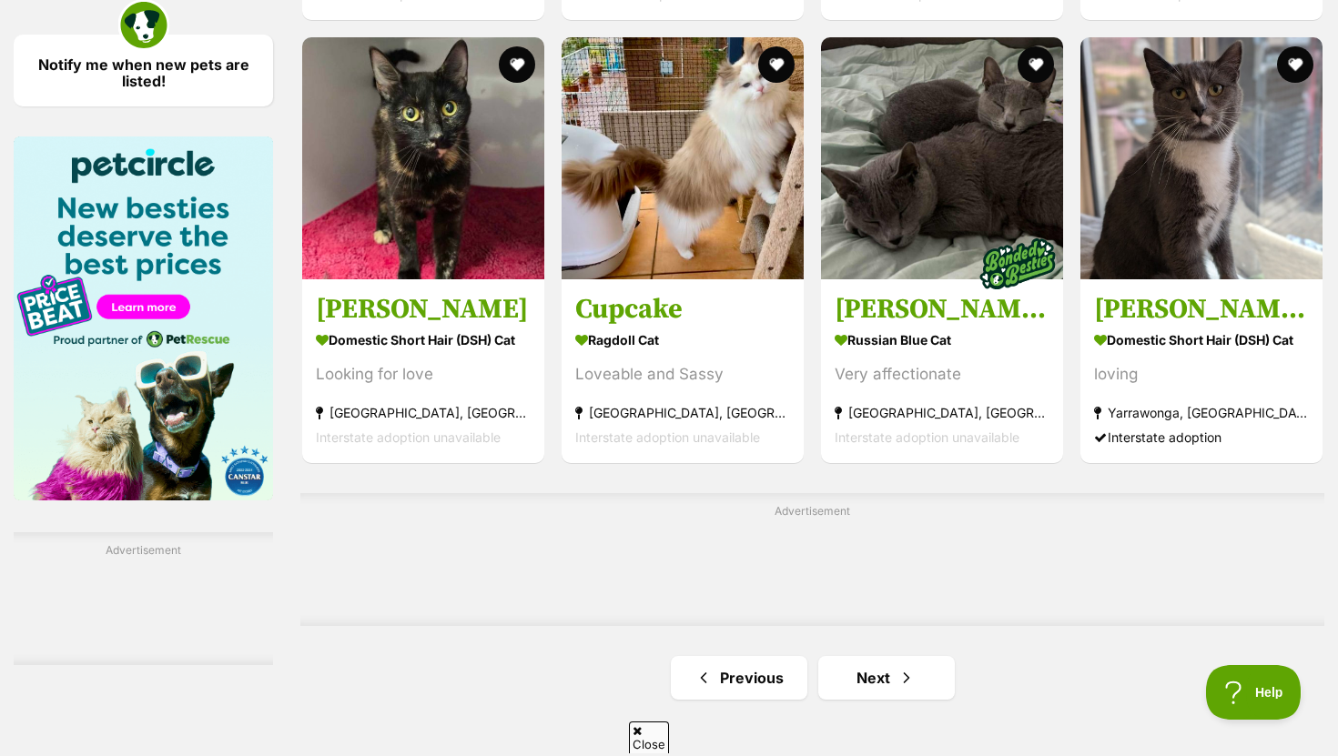
scroll to position [2704, 0]
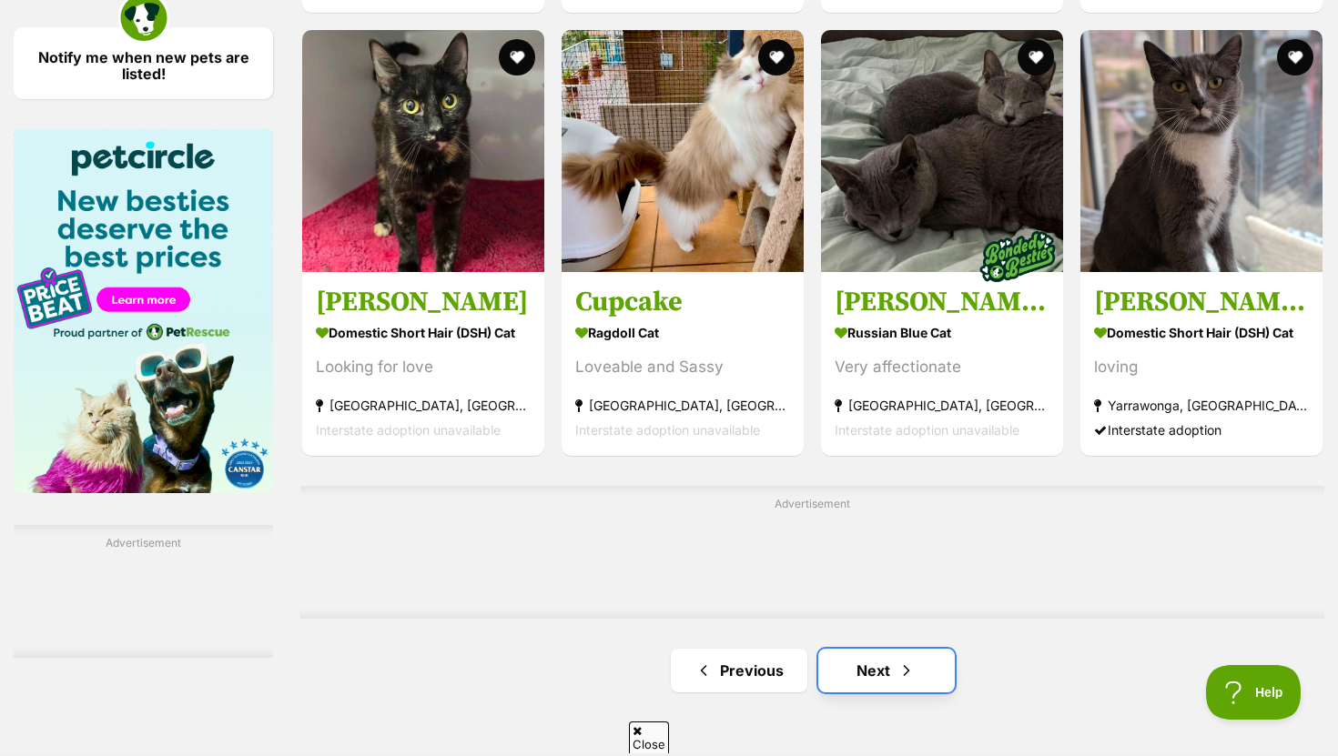
click at [860, 667] on link "Next" at bounding box center [886, 671] width 137 height 44
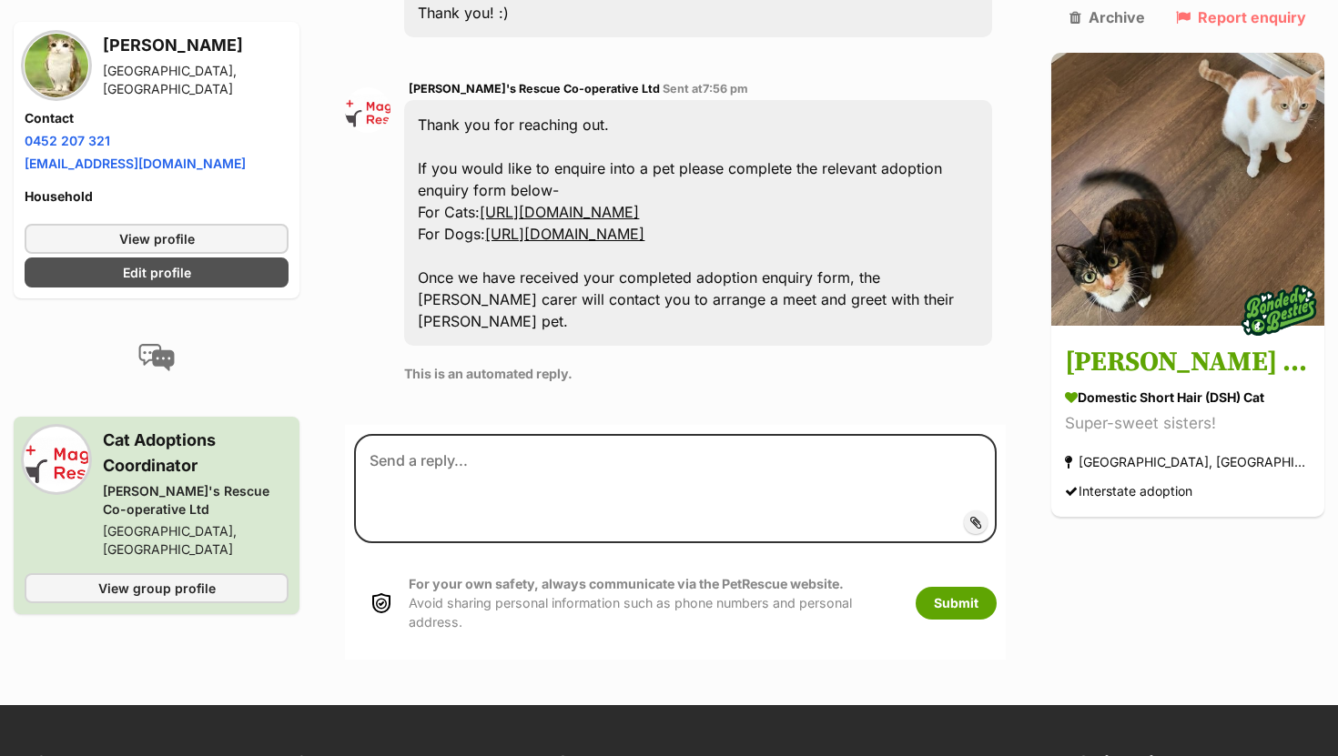
scroll to position [648, 0]
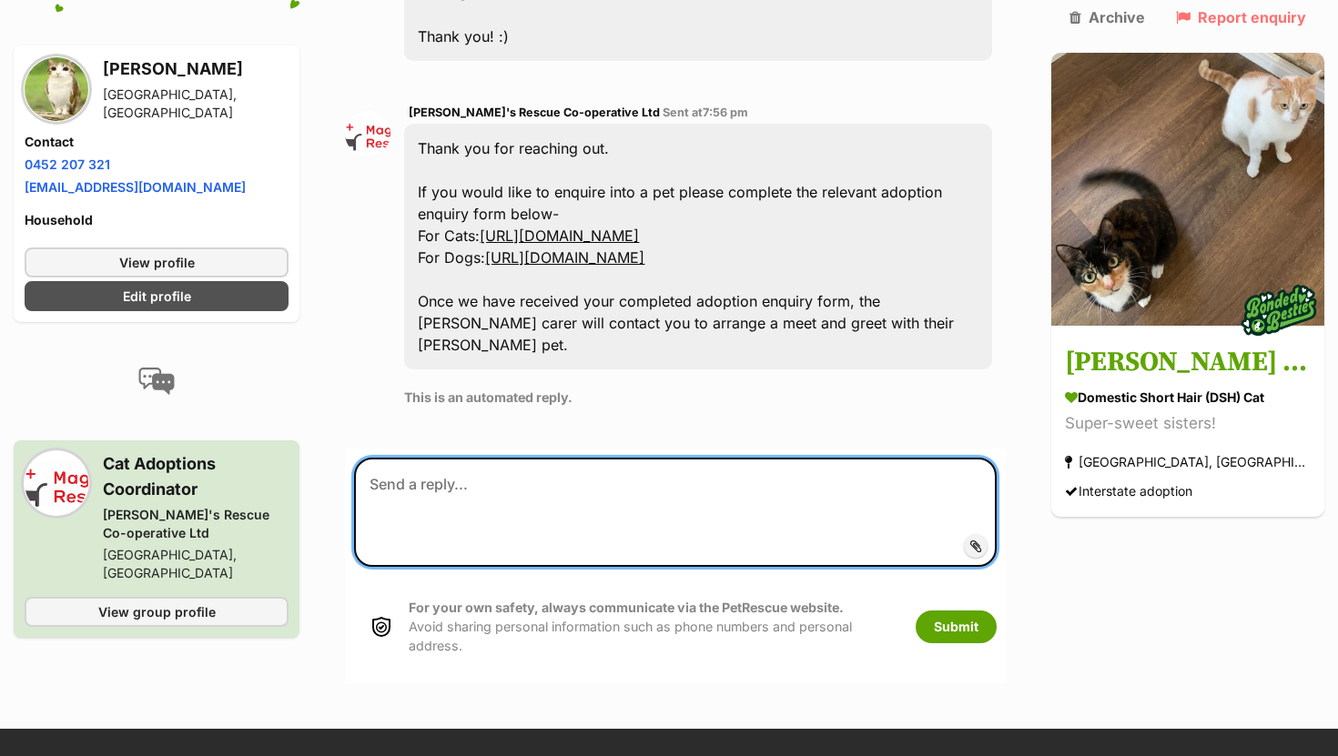
click at [523, 458] on textarea at bounding box center [675, 512] width 642 height 109
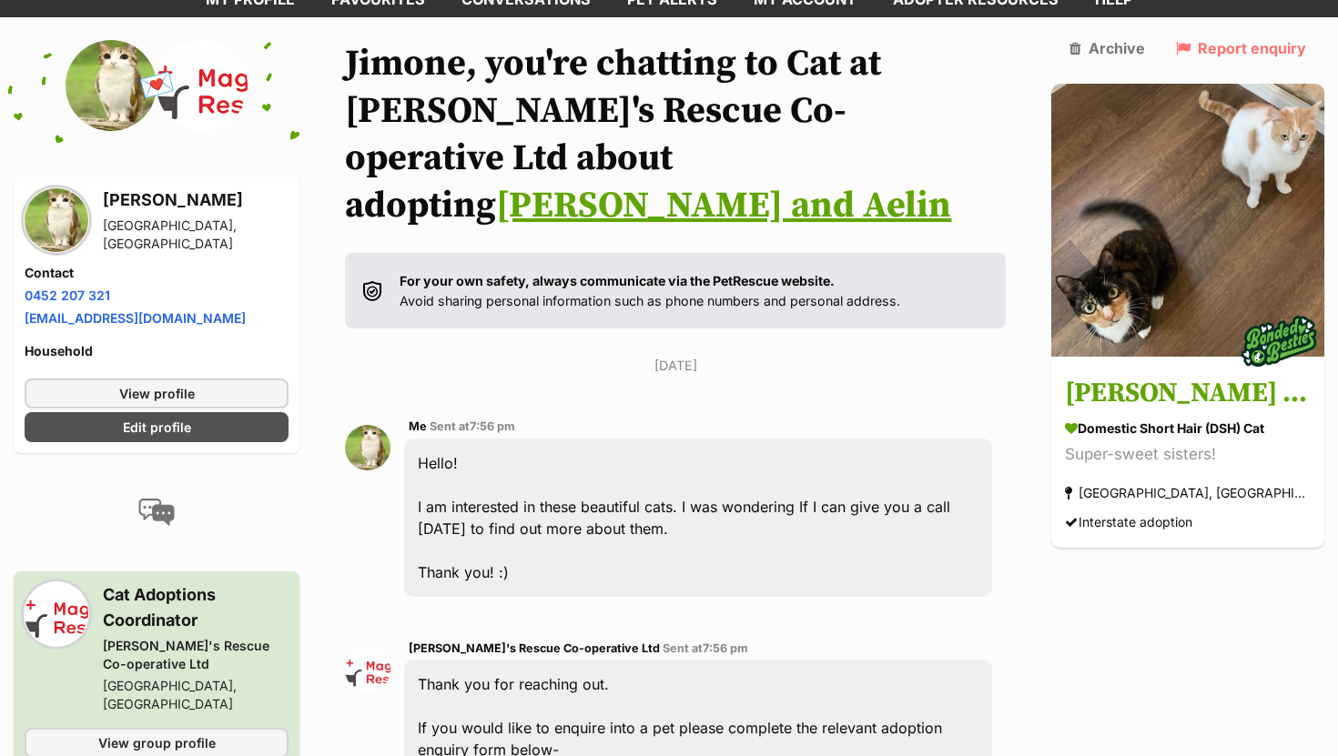
scroll to position [0, 0]
